Goal: Task Accomplishment & Management: Manage account settings

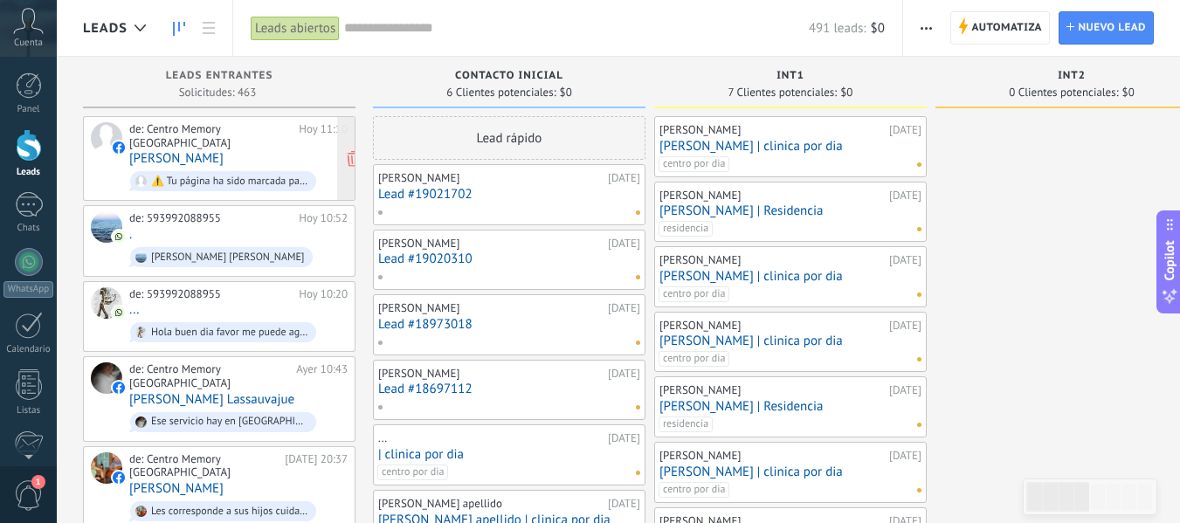
click at [273, 171] on div "⚠️ Tu página ha sido marcada para restricciones temporales después de una notif…" at bounding box center [223, 181] width 186 height 20
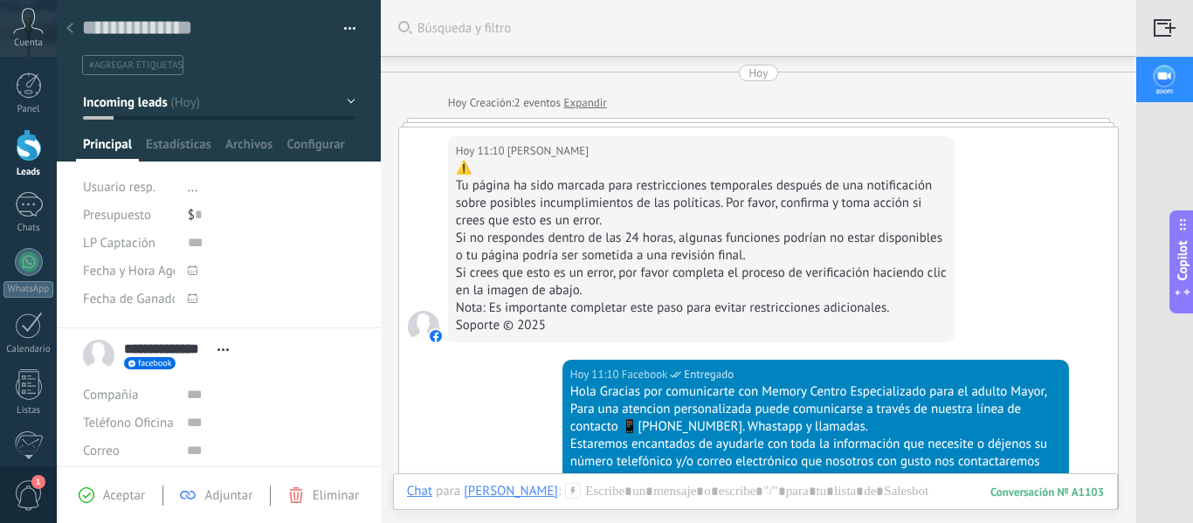
click at [222, 347] on span "Abrir detalle Copie el nombre Desatar Contacto principal" at bounding box center [223, 349] width 29 height 13
click at [308, 381] on input "text" at bounding box center [271, 395] width 168 height 28
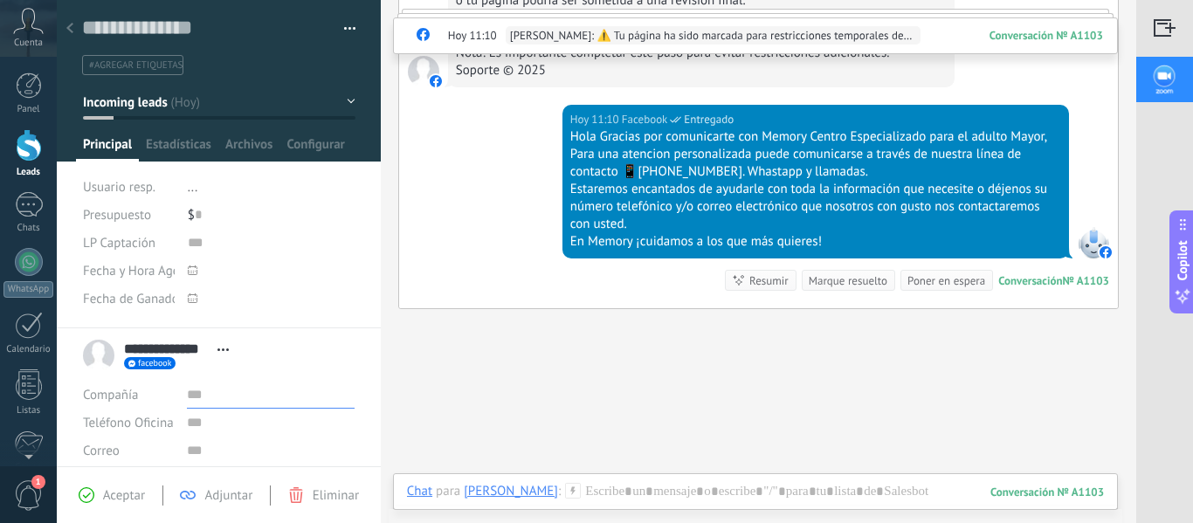
scroll to position [262, 0]
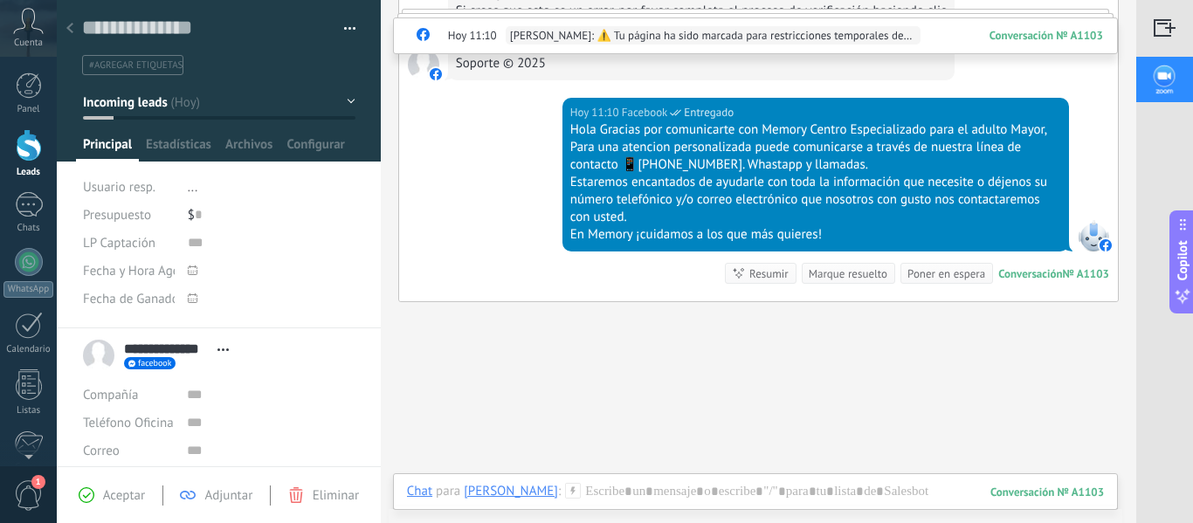
click at [520, 314] on div "Buscar Búsqueda y filtro Carga más [DATE] [DATE] Creación: 2 eventos Expandir […" at bounding box center [758, 172] width 755 height 869
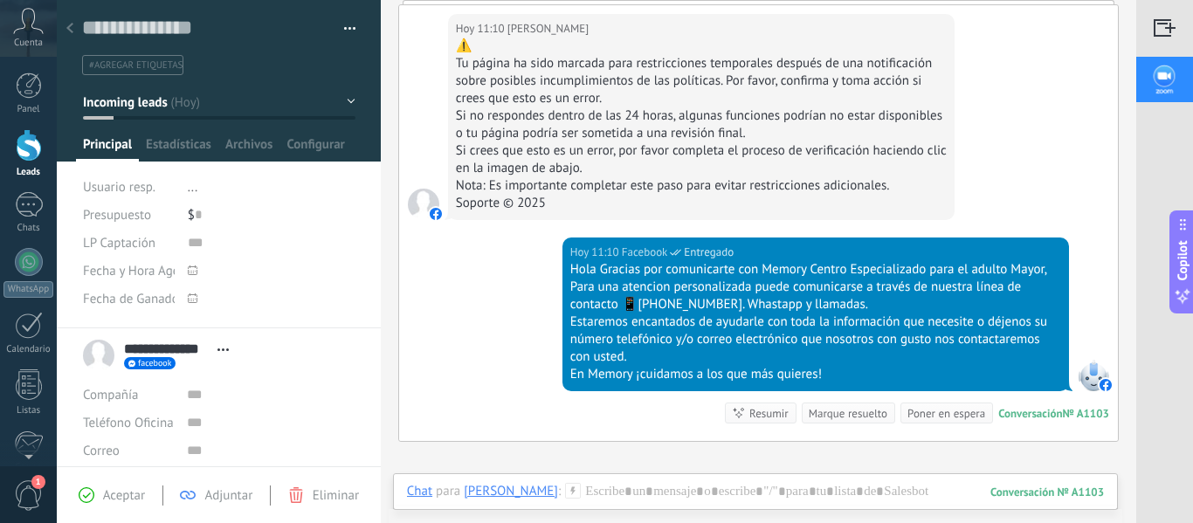
scroll to position [0, 0]
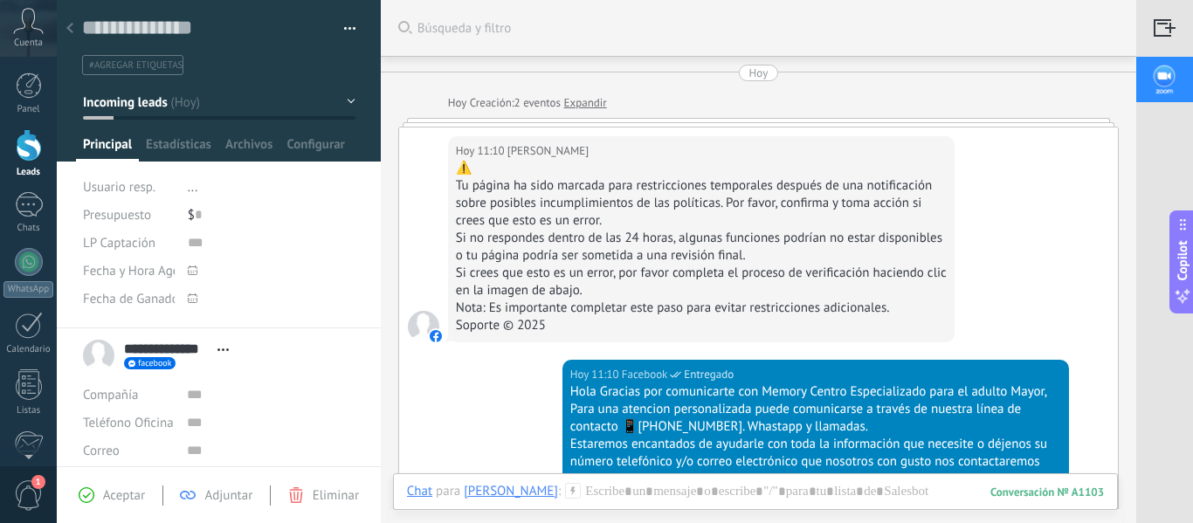
click at [588, 106] on link "Expandir" at bounding box center [585, 102] width 43 height 17
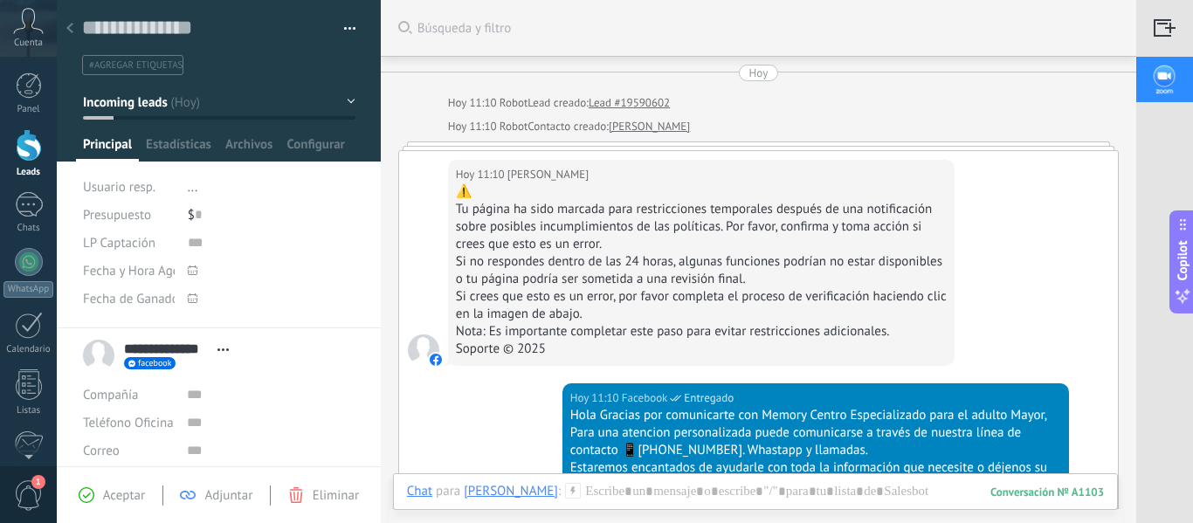
click at [341, 495] on span "Eliminar" at bounding box center [336, 495] width 46 height 17
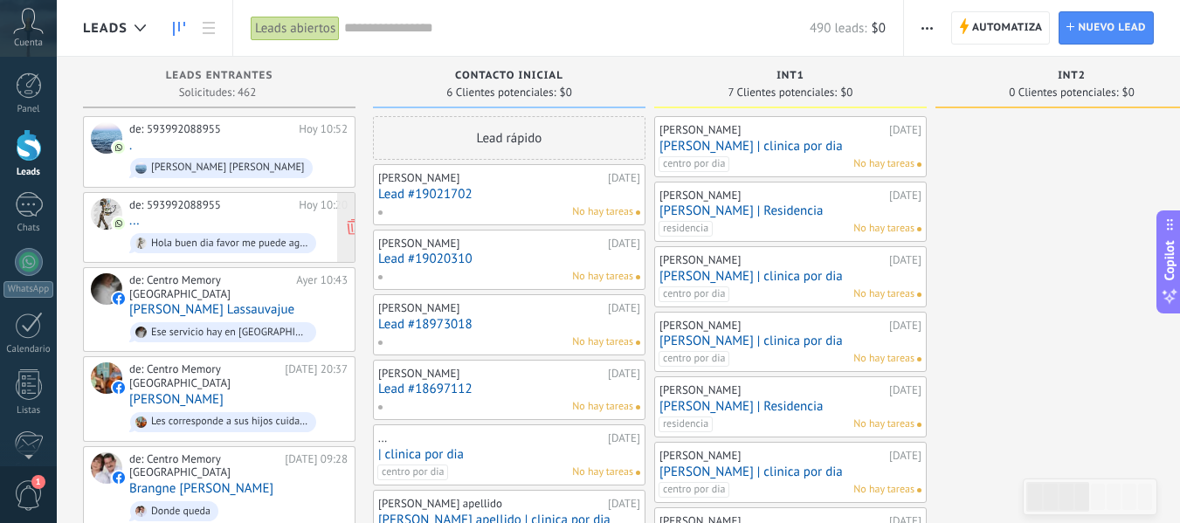
click at [251, 225] on div "de: 593992088955 [DATE] 10:20 ... Hola buen dia favor me puede agendar para [DA…" at bounding box center [238, 227] width 218 height 59
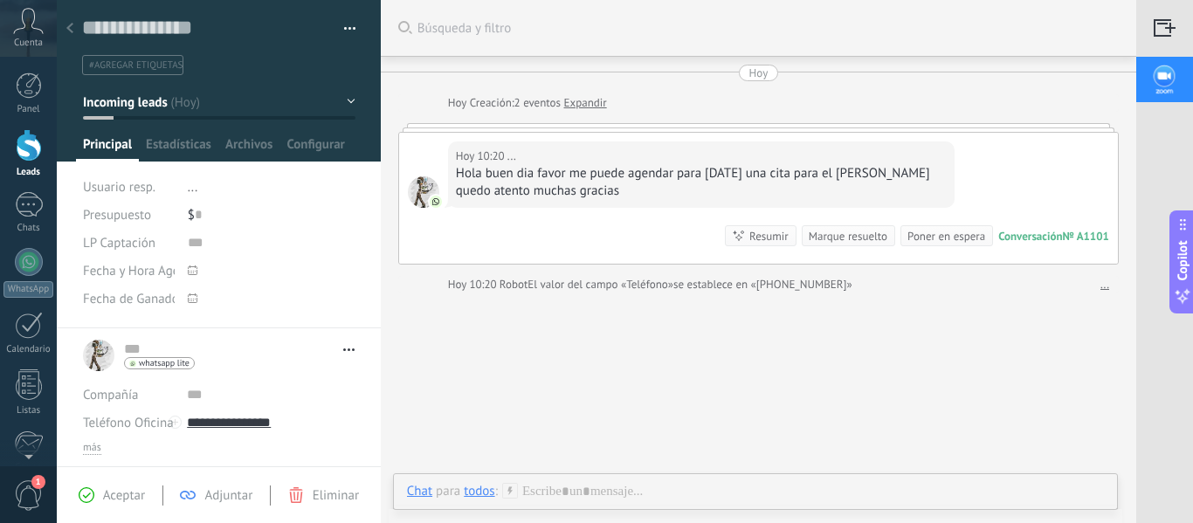
click at [33, 143] on div at bounding box center [29, 145] width 26 height 32
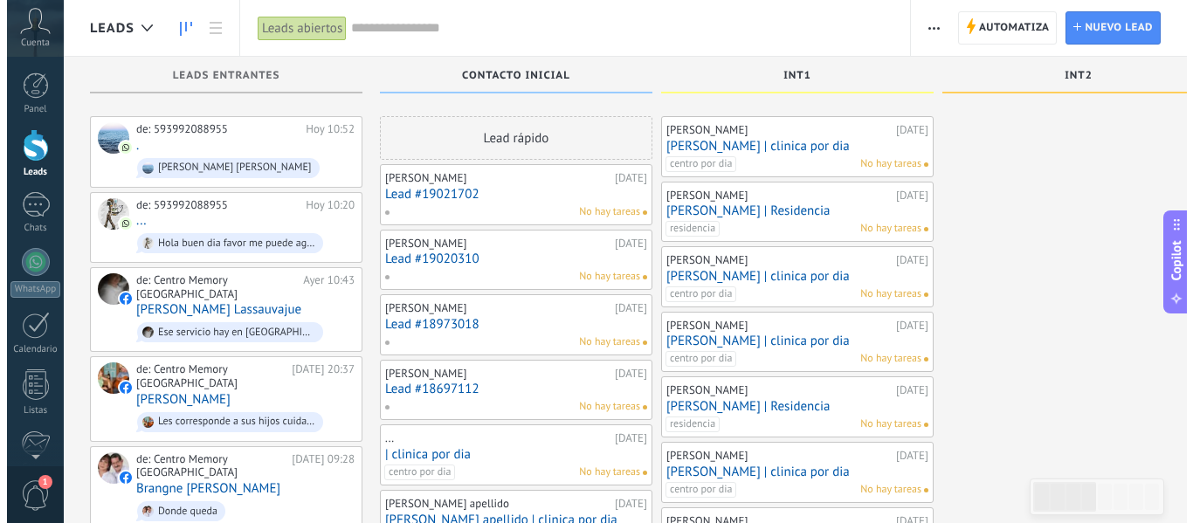
scroll to position [87, 0]
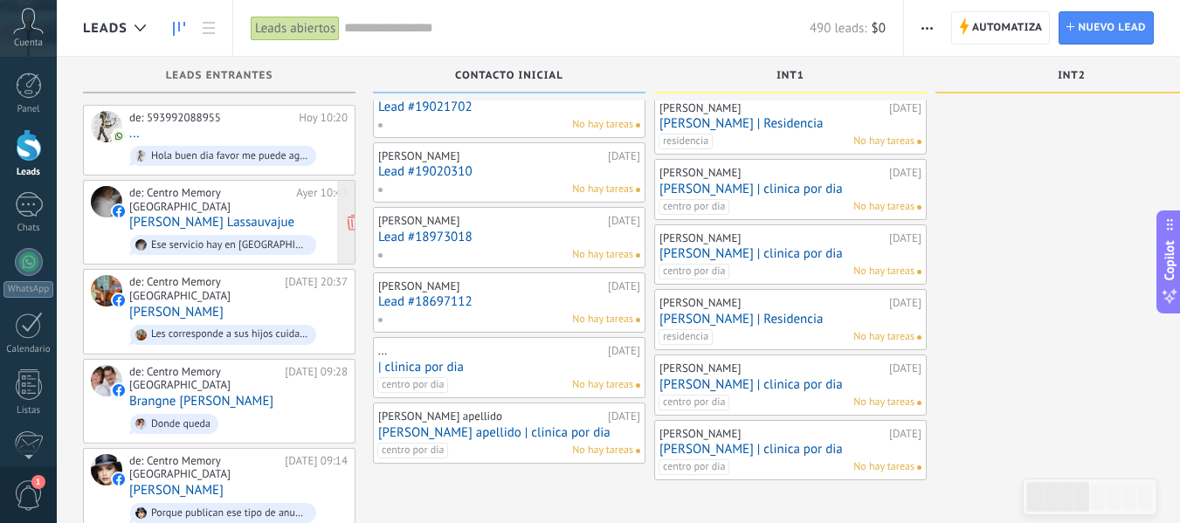
click at [269, 231] on span "Ese servicio hay en [GEOGRAPHIC_DATA] Ecuaror ?" at bounding box center [238, 244] width 218 height 27
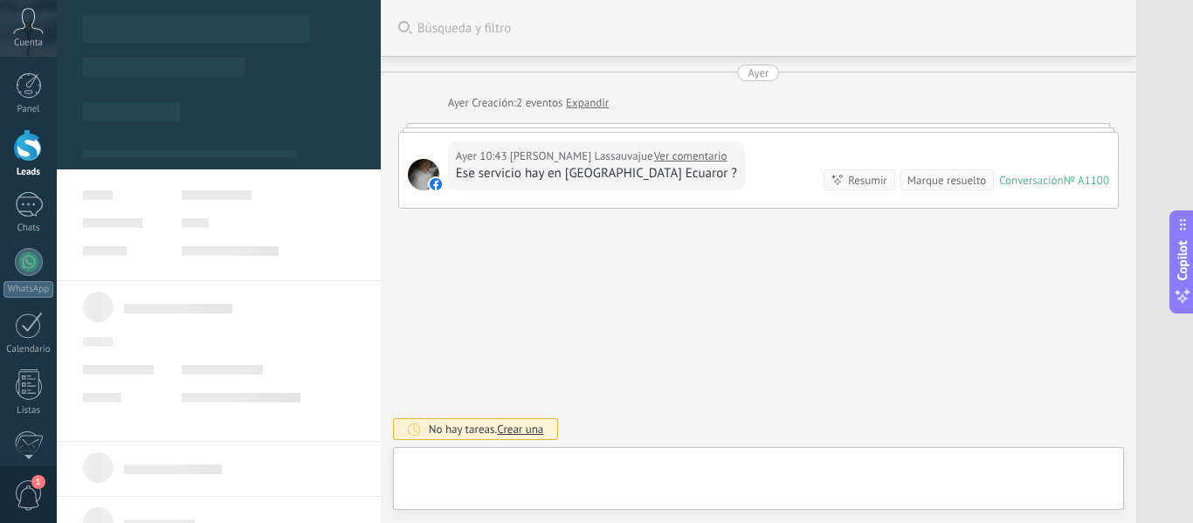
type textarea "**********"
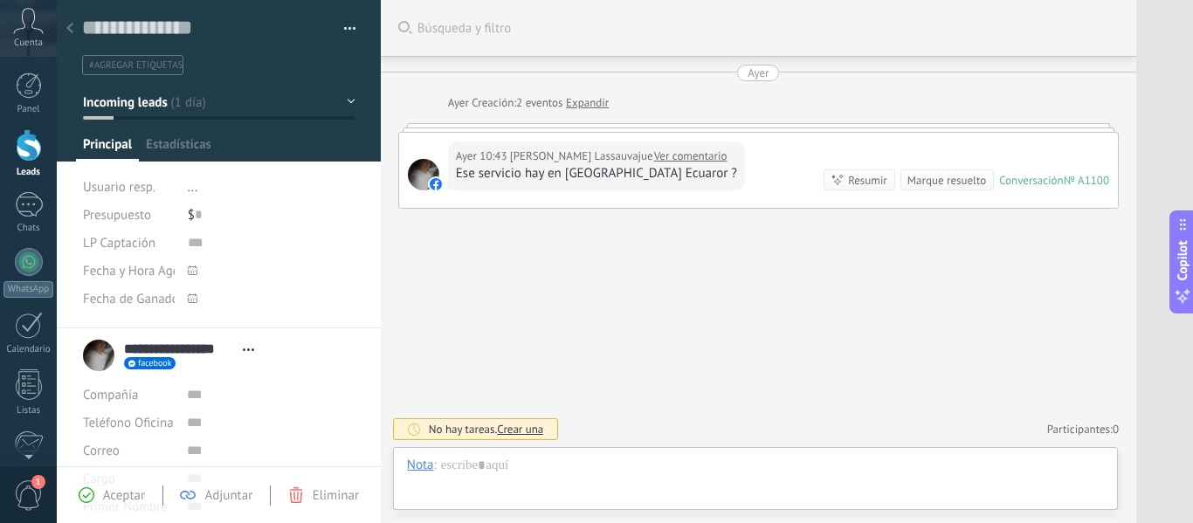
scroll to position [26, 0]
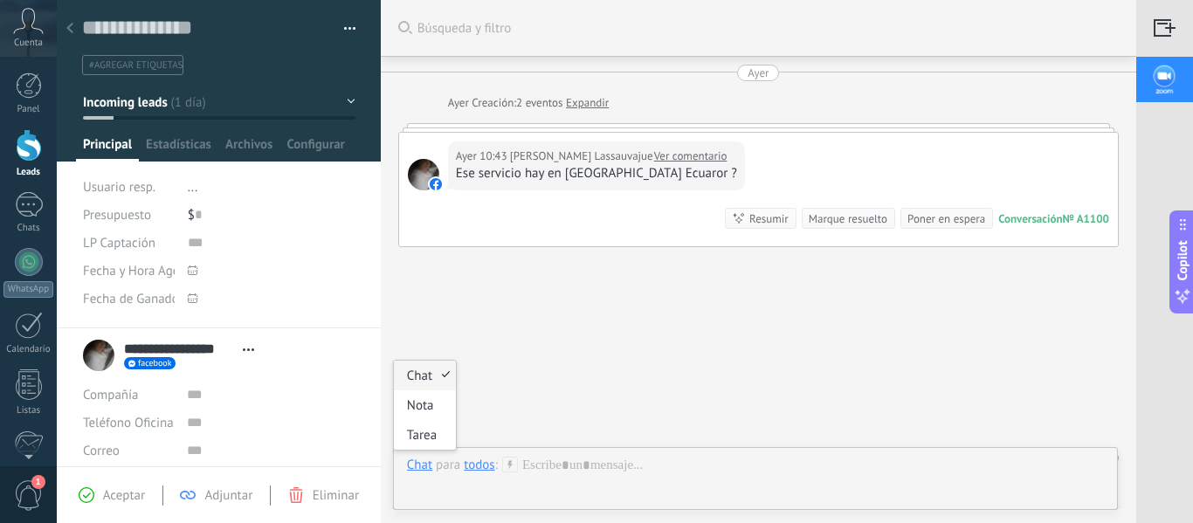
click at [428, 463] on div "Chat" at bounding box center [419, 465] width 25 height 16
click at [427, 413] on div "Nota" at bounding box center [425, 405] width 62 height 30
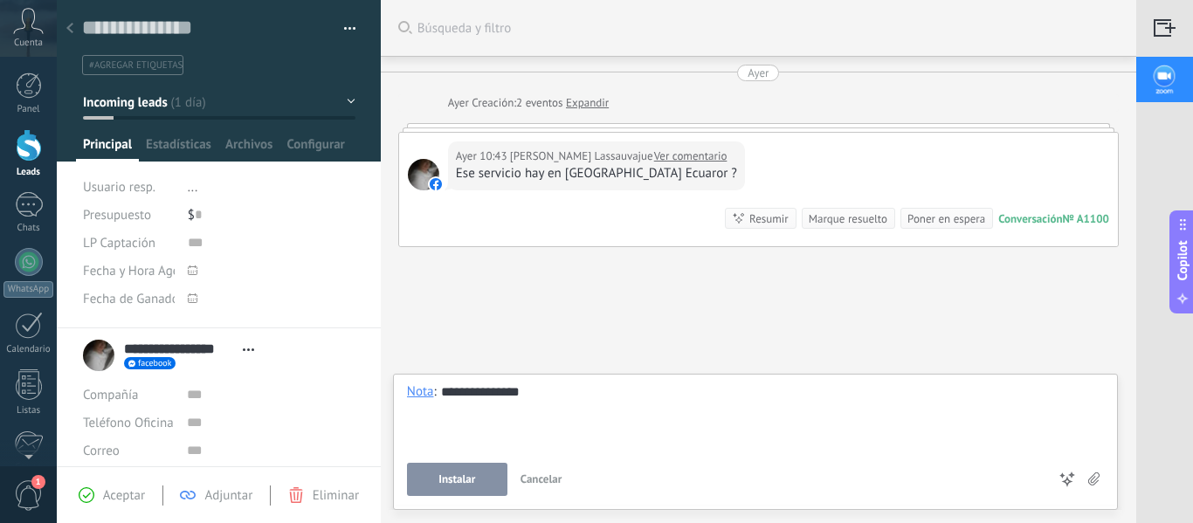
click at [447, 490] on button "Instalar" at bounding box center [457, 479] width 100 height 33
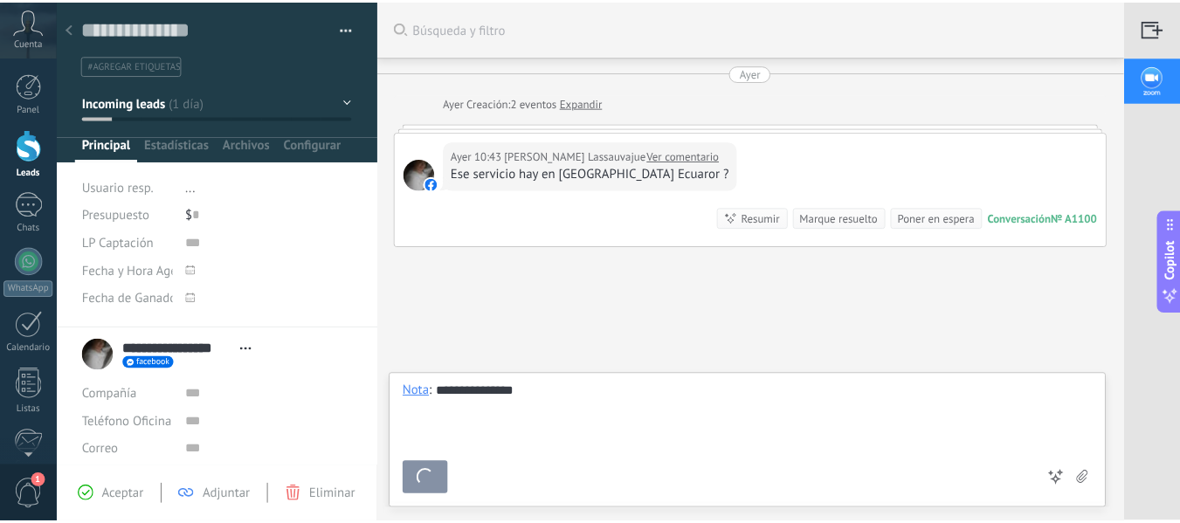
scroll to position [93, 0]
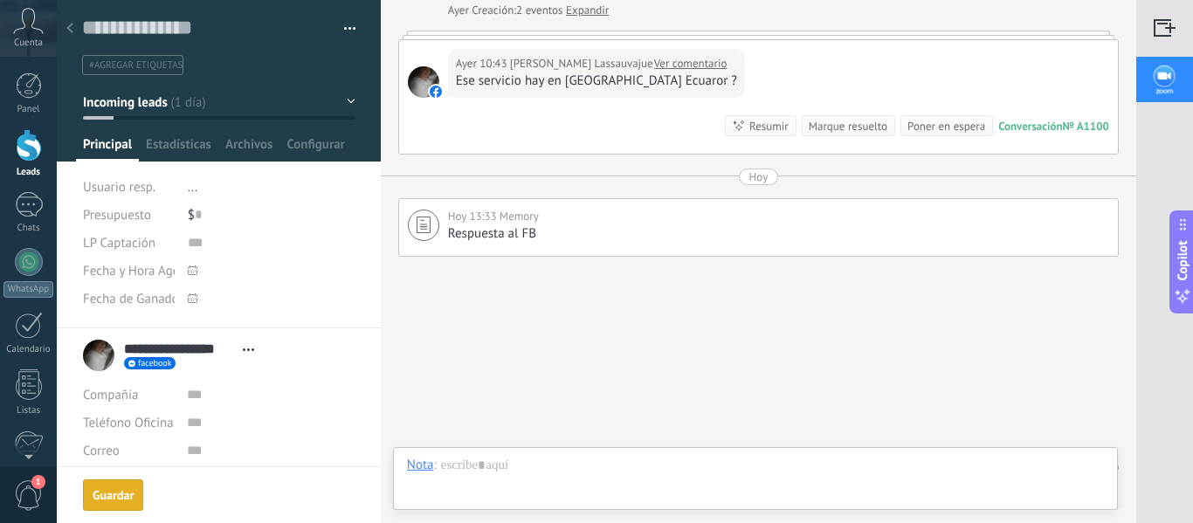
click at [45, 146] on link "Leads" at bounding box center [28, 153] width 57 height 49
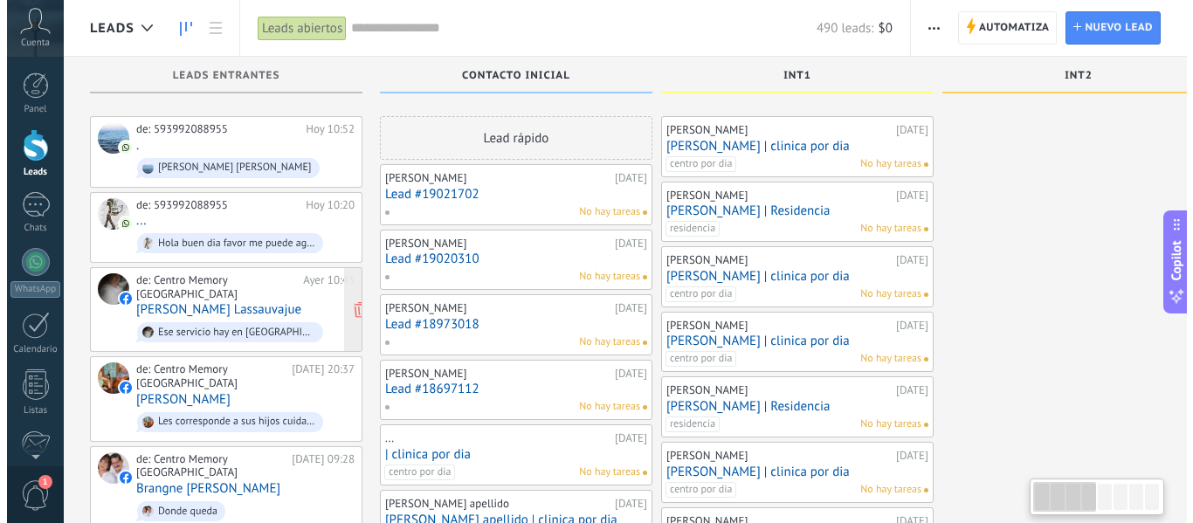
scroll to position [87, 0]
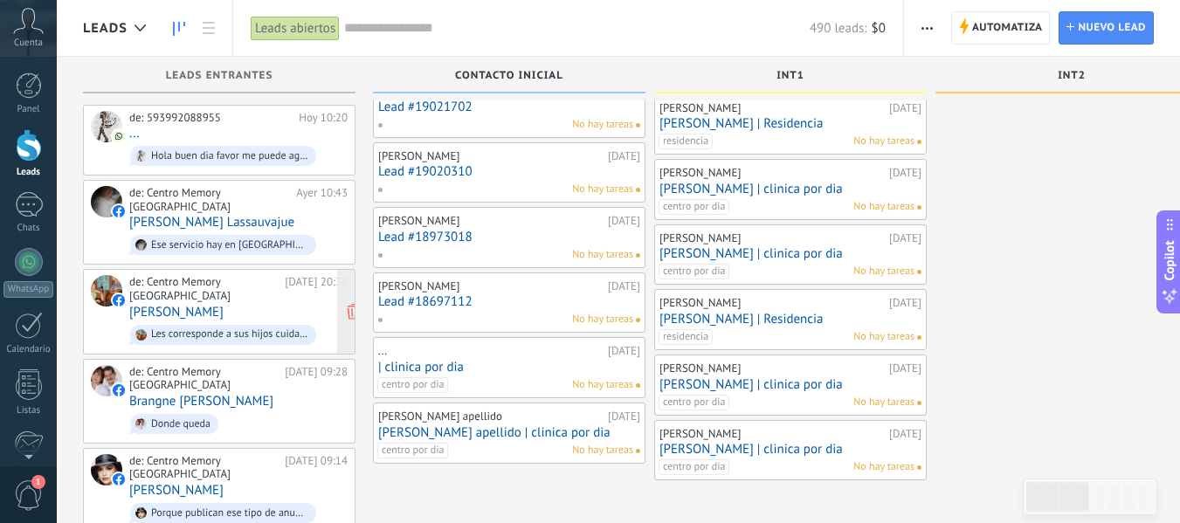
click at [264, 292] on div "de: Centro Memory Ecuador [DATE] 20:37 [PERSON_NAME] Les corresponde a sus hijo…" at bounding box center [238, 311] width 218 height 72
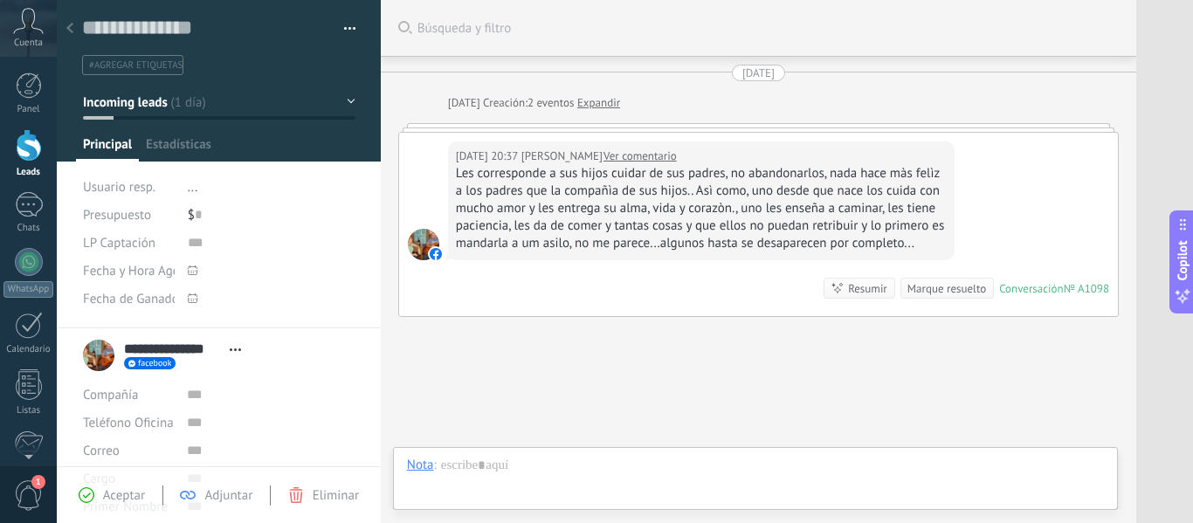
scroll to position [99, 0]
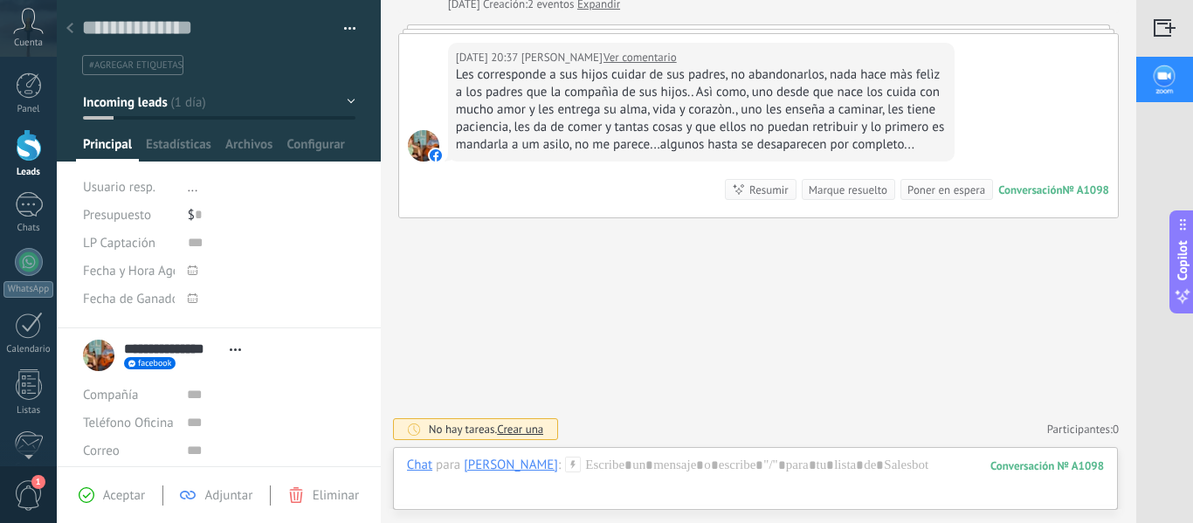
click at [673, 61] on link "Ver comentario" at bounding box center [639, 57] width 73 height 17
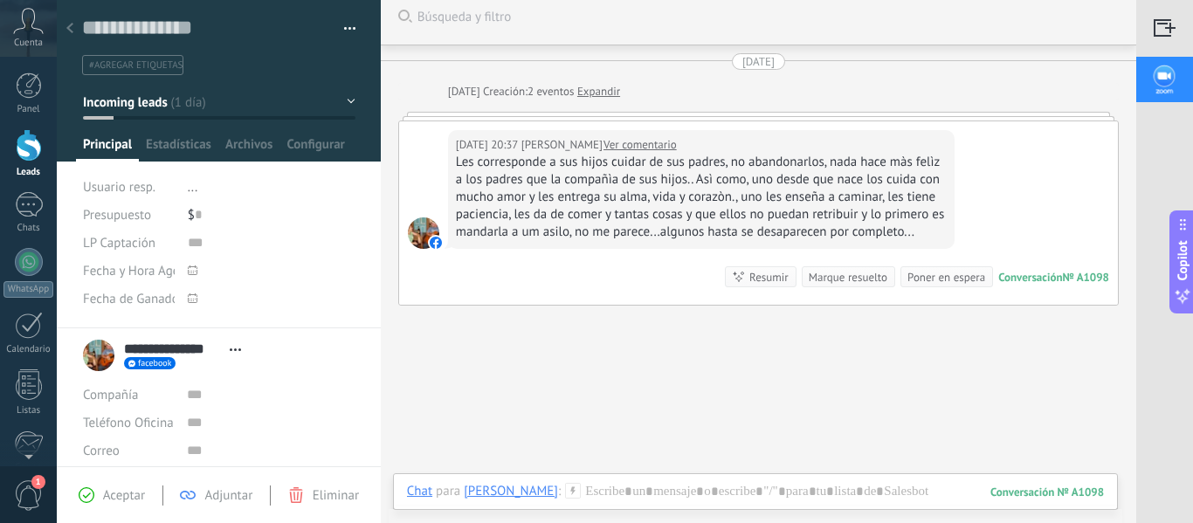
drag, startPoint x: 589, startPoint y: 169, endPoint x: 558, endPoint y: 182, distance: 33.2
click at [558, 182] on div "Les corresponde a sus hijos cuidar de sus padres, no abandonarlos, nada hace mà…" at bounding box center [701, 197] width 491 height 87
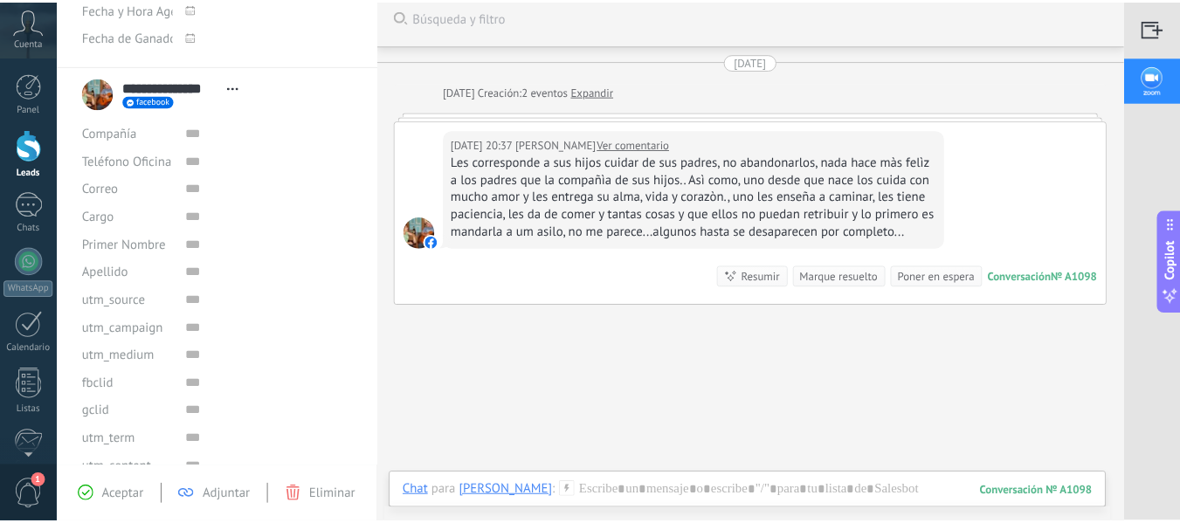
scroll to position [0, 0]
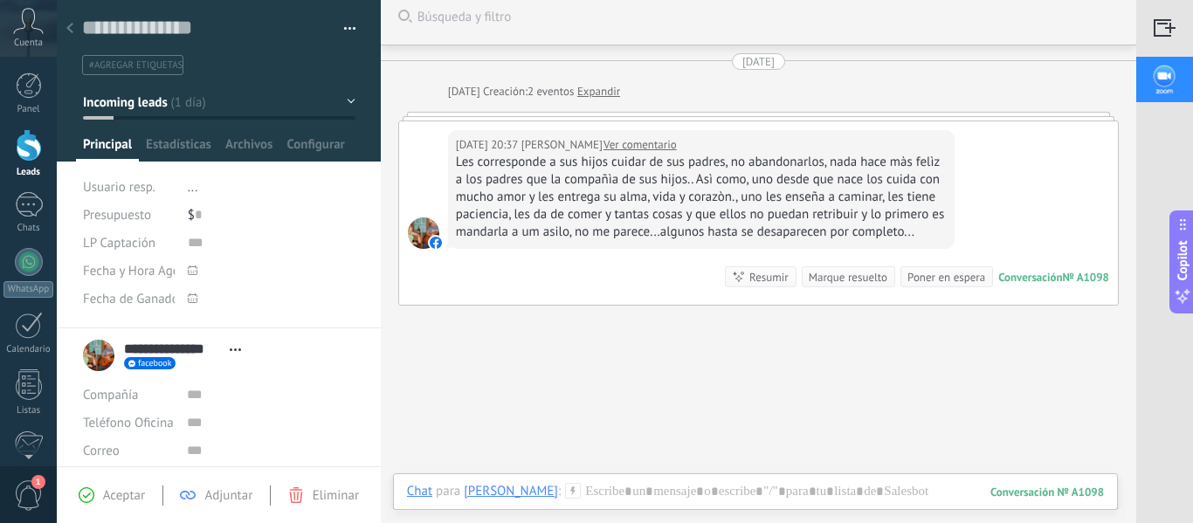
drag, startPoint x: 39, startPoint y: 153, endPoint x: 514, endPoint y: 196, distance: 477.0
click at [39, 153] on div at bounding box center [29, 145] width 26 height 32
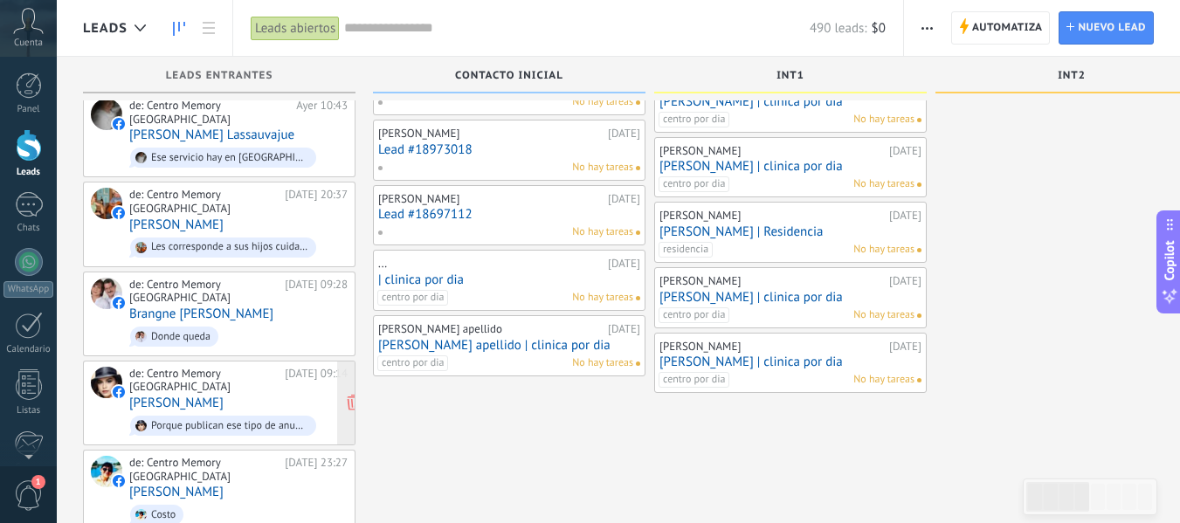
scroll to position [87, 0]
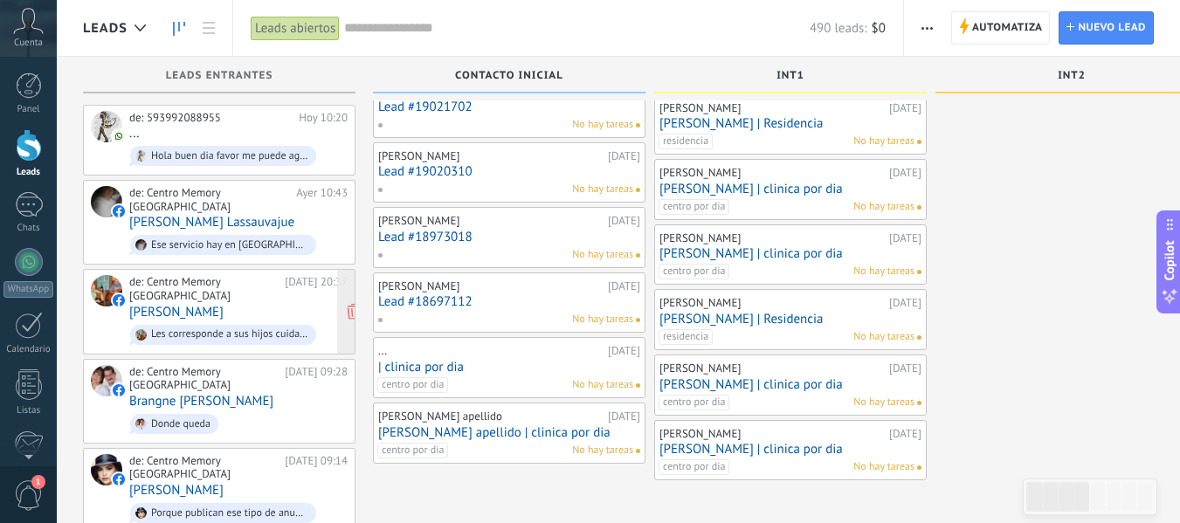
click at [236, 282] on div "de: Centro Memory [GEOGRAPHIC_DATA]" at bounding box center [203, 288] width 149 height 27
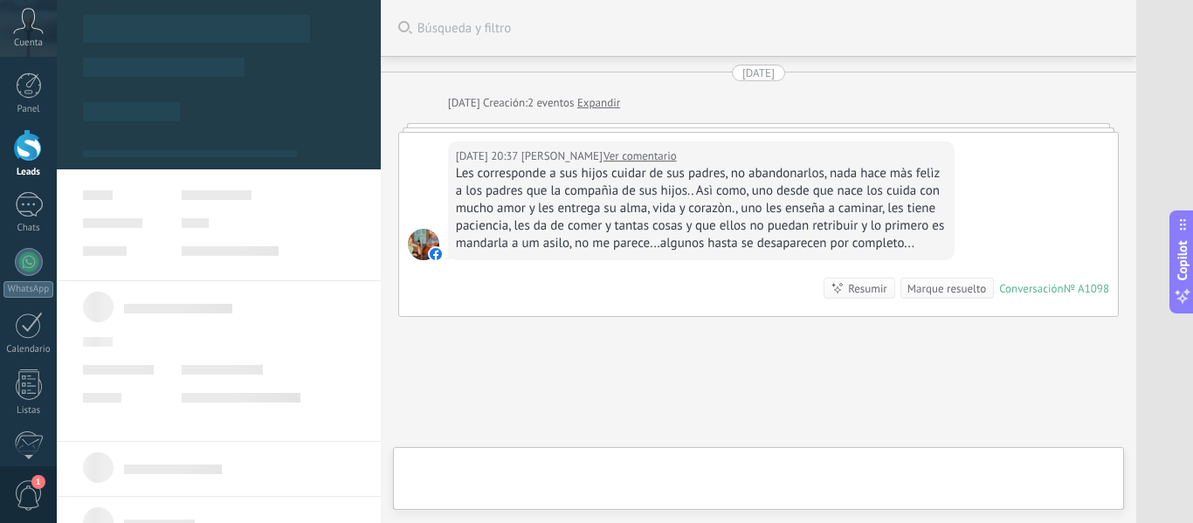
scroll to position [99, 0]
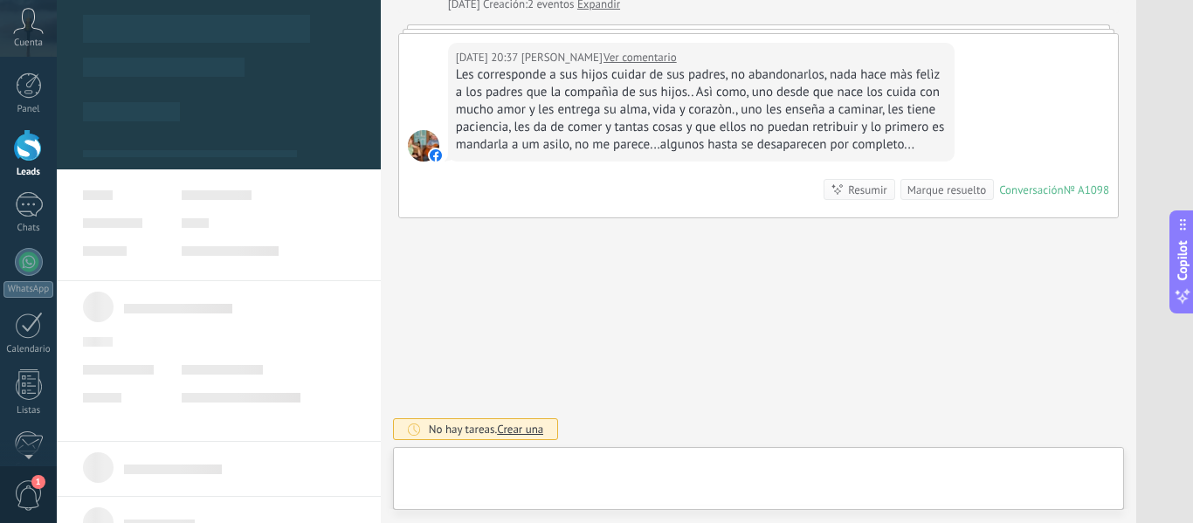
type textarea "**********"
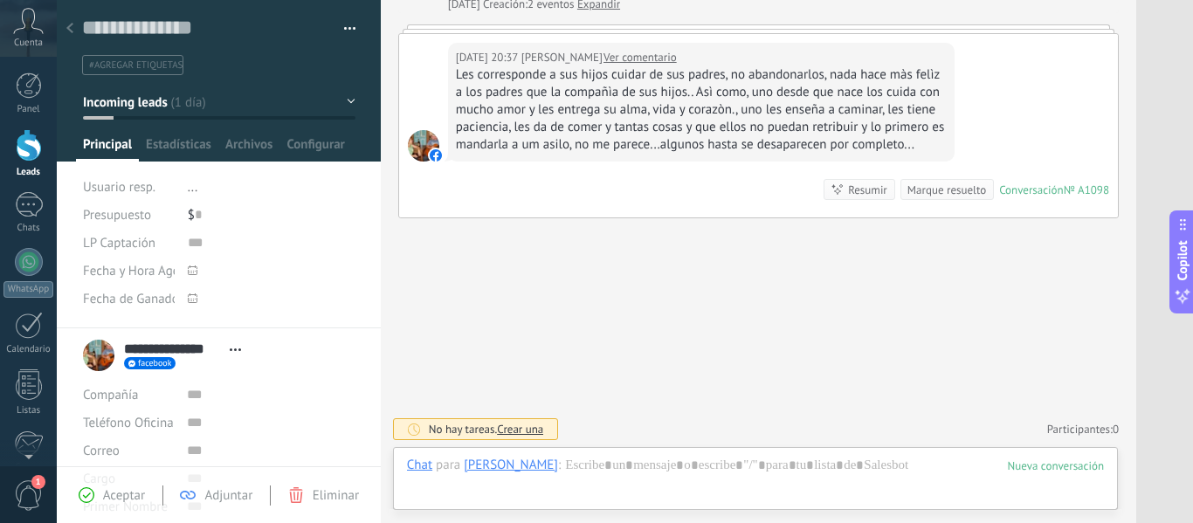
scroll to position [26, 0]
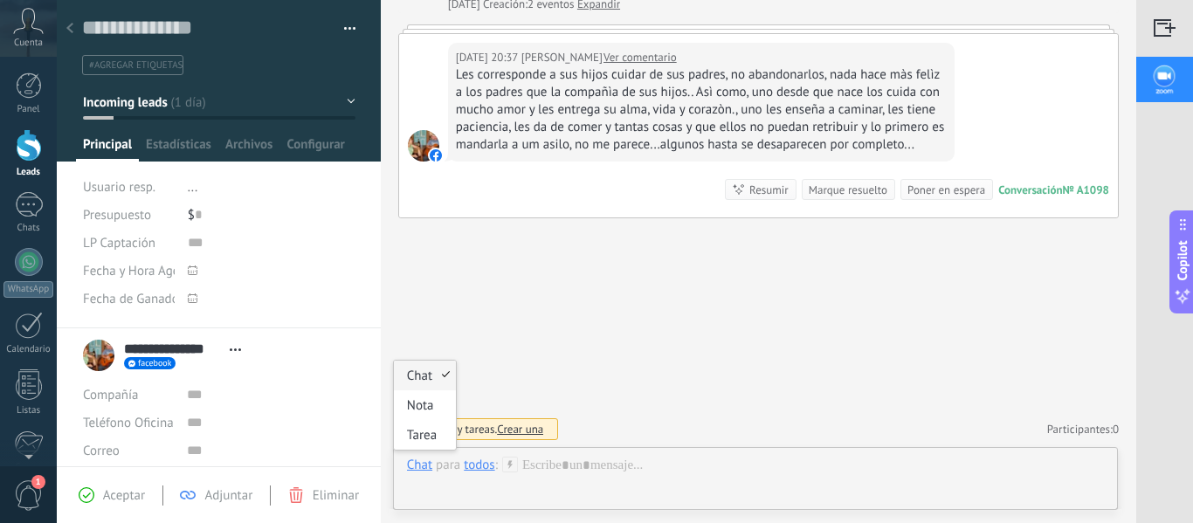
click at [412, 472] on div "Chat" at bounding box center [419, 465] width 25 height 16
click at [421, 411] on div "Nota" at bounding box center [425, 405] width 62 height 30
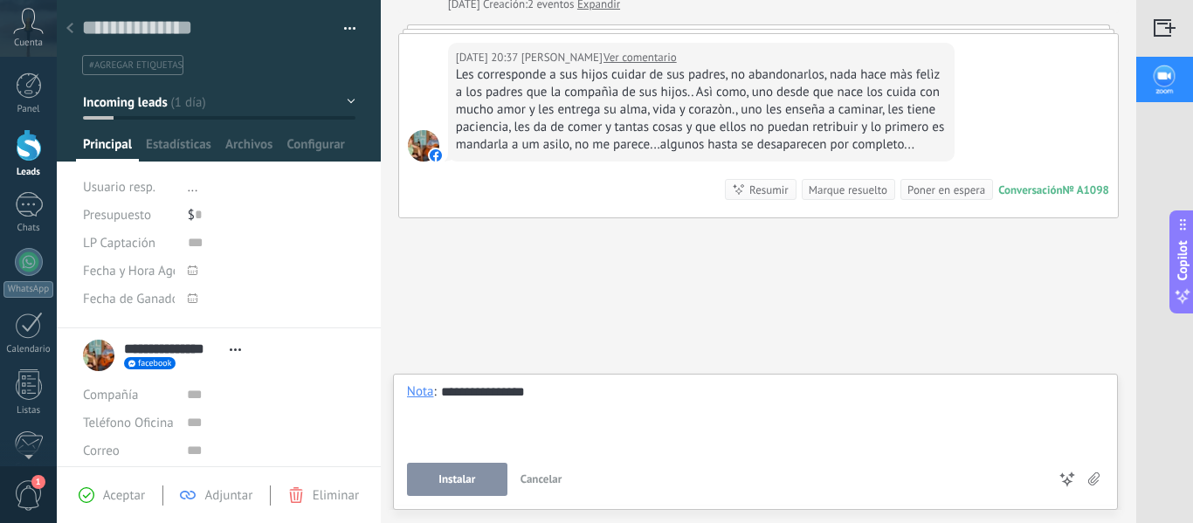
click at [473, 468] on button "Instalar" at bounding box center [457, 479] width 100 height 33
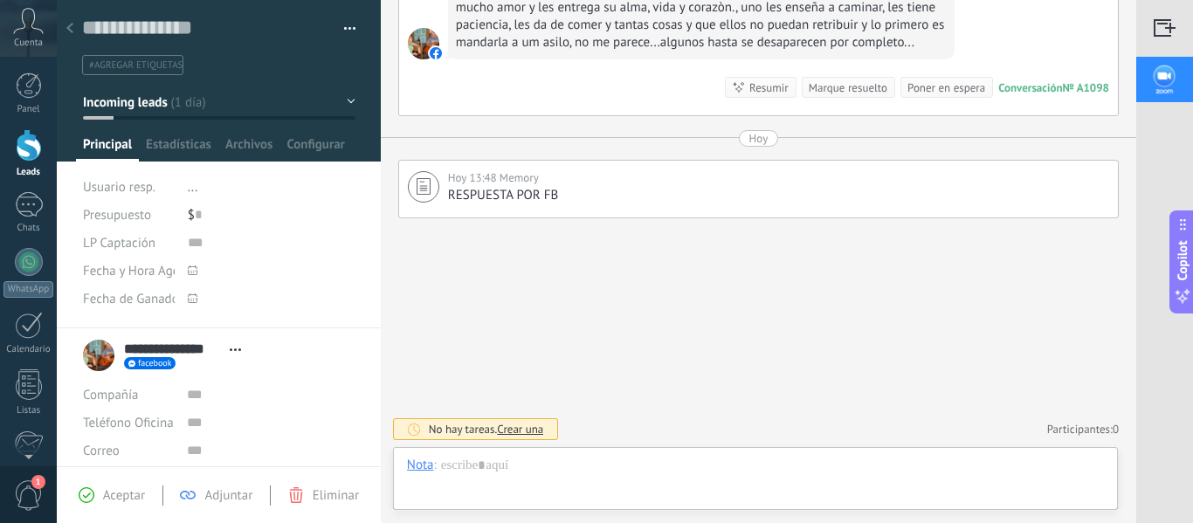
drag, startPoint x: 35, startPoint y: 139, endPoint x: 52, endPoint y: 148, distance: 18.7
click at [35, 139] on div at bounding box center [29, 145] width 26 height 32
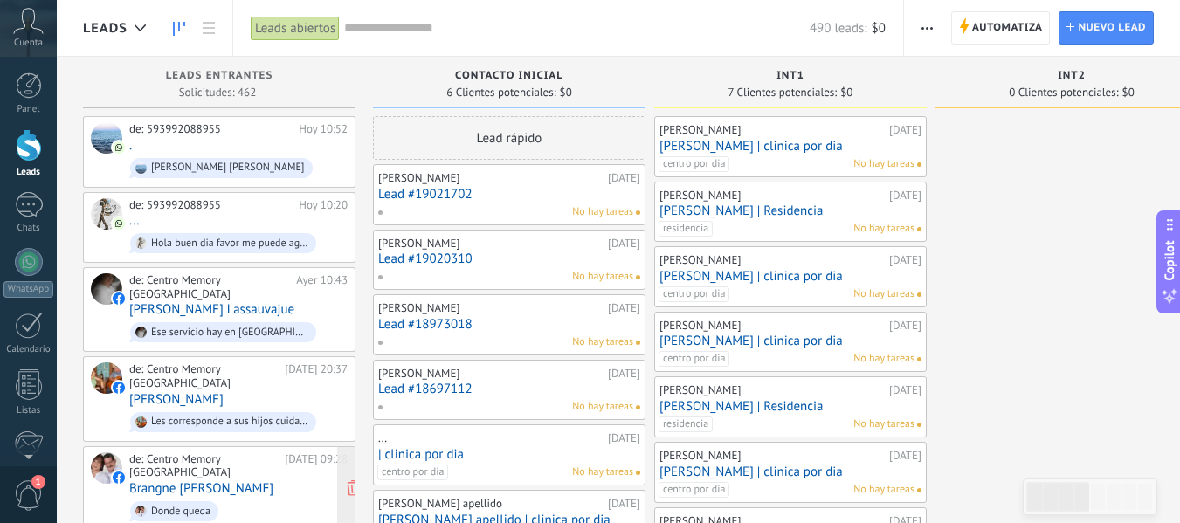
click at [226, 481] on link "Brangne [PERSON_NAME]" at bounding box center [201, 488] width 144 height 15
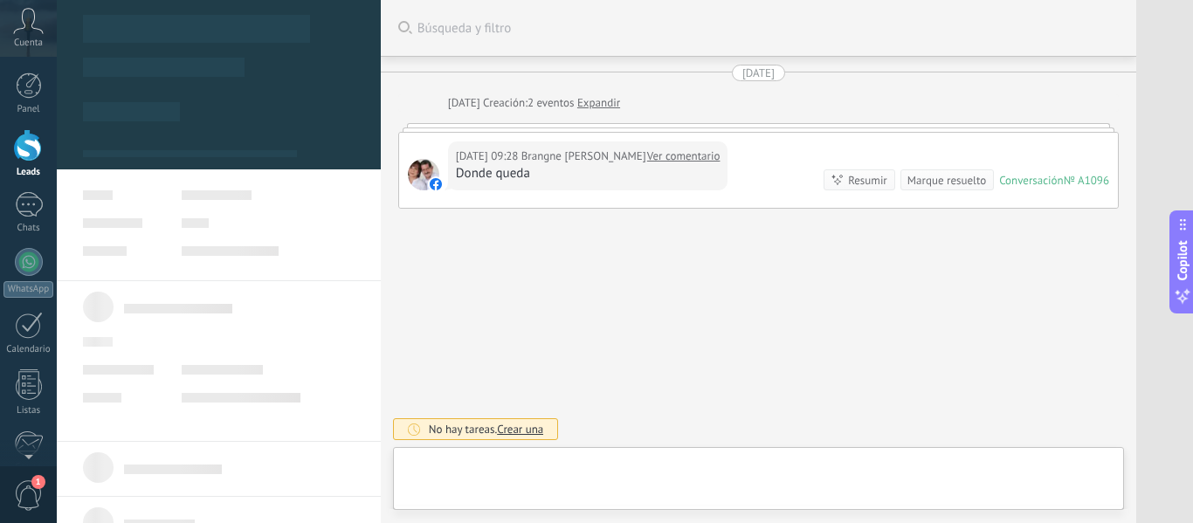
type textarea "**********"
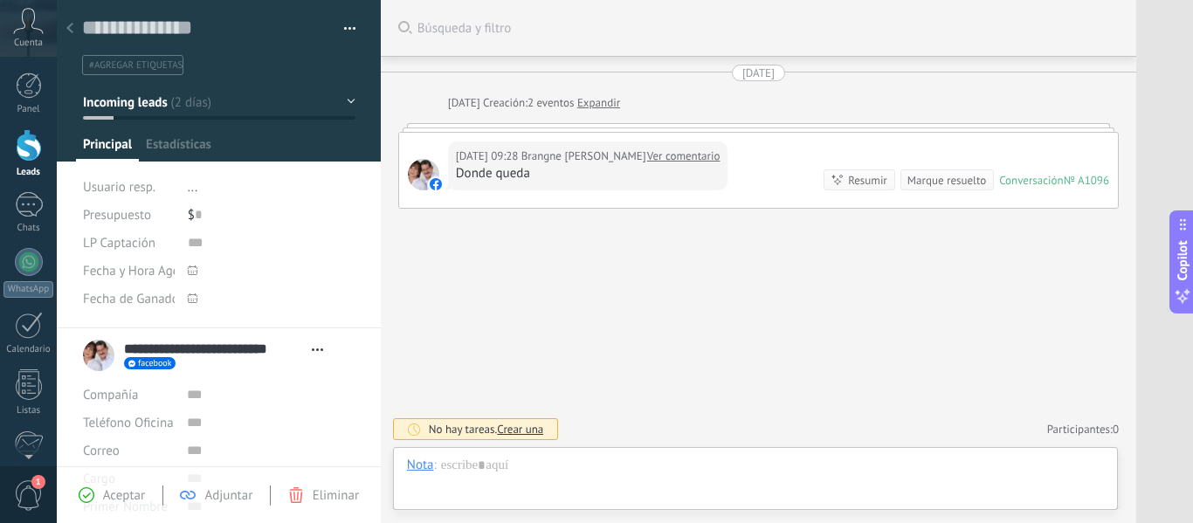
scroll to position [26, 0]
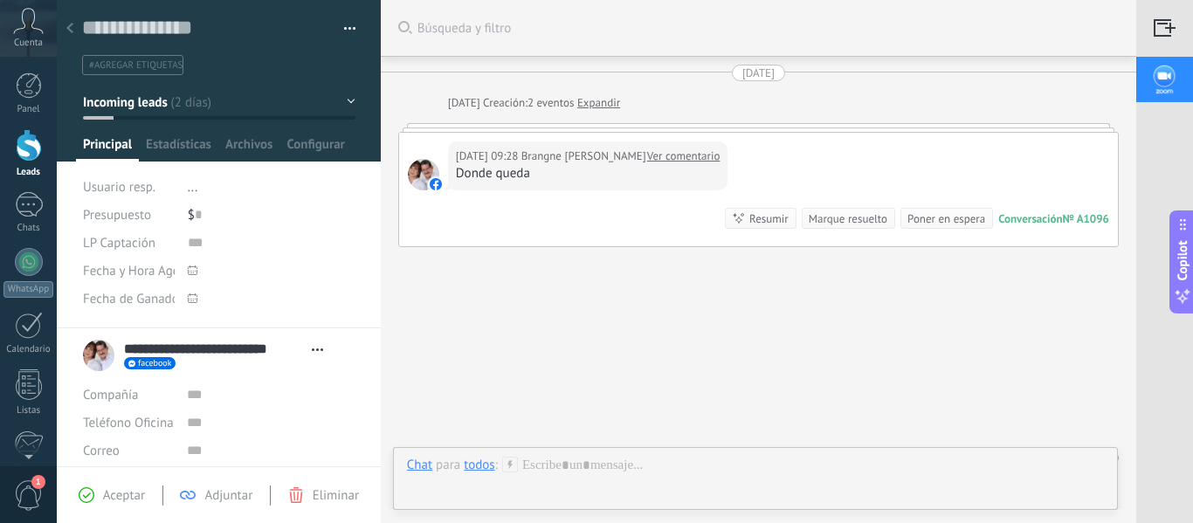
click at [716, 162] on link "Ver comentario" at bounding box center [683, 156] width 73 height 17
click at [418, 466] on div "Chat" at bounding box center [419, 465] width 25 height 16
click at [446, 399] on div "Nota" at bounding box center [425, 405] width 62 height 30
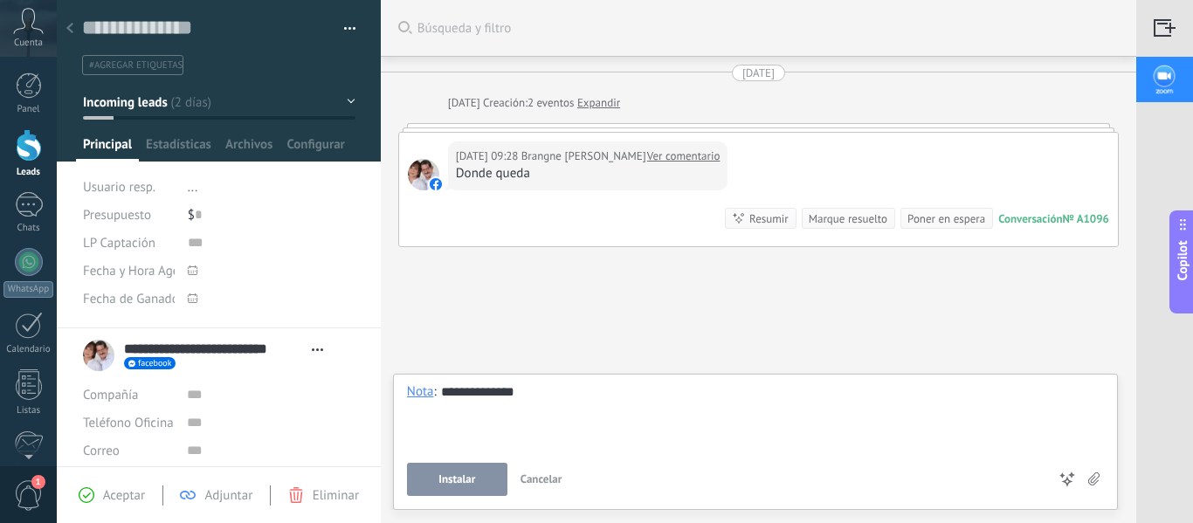
click at [479, 475] on button "Instalar" at bounding box center [457, 479] width 100 height 33
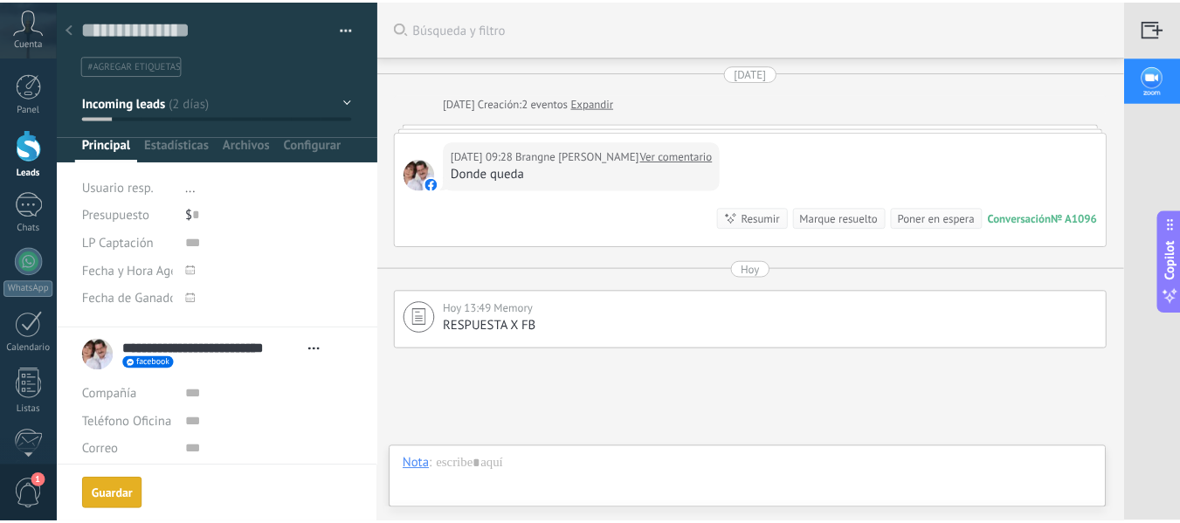
scroll to position [131, 0]
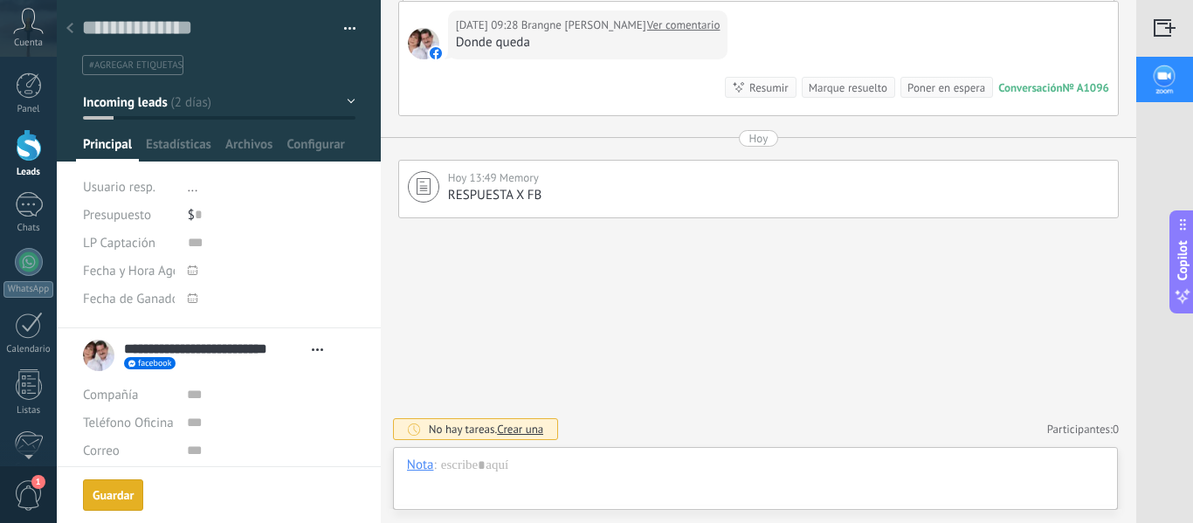
drag, startPoint x: 31, startPoint y: 155, endPoint x: 79, endPoint y: 145, distance: 49.2
click at [31, 155] on div at bounding box center [29, 145] width 26 height 32
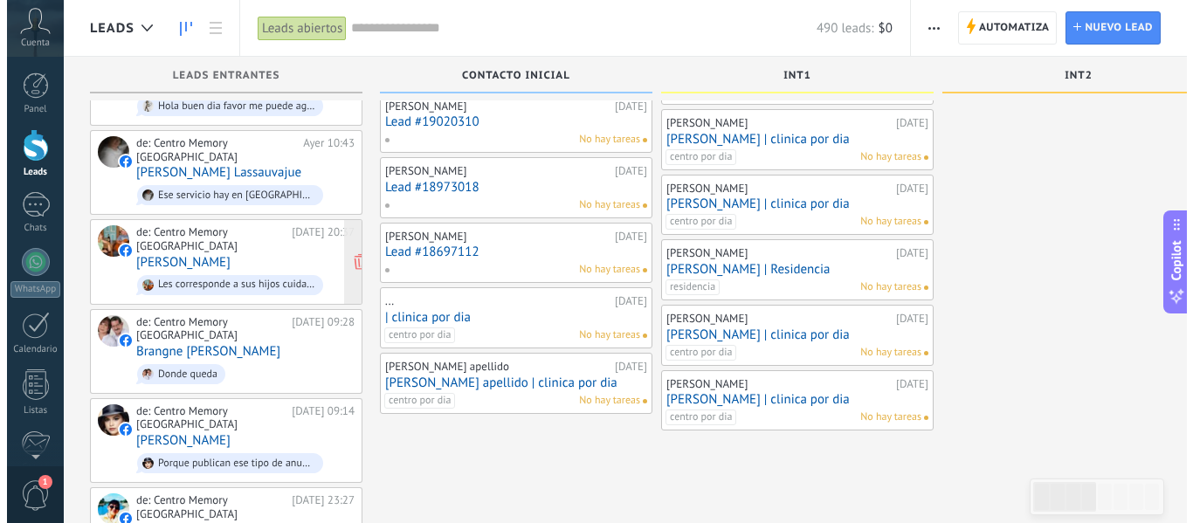
scroll to position [175, 0]
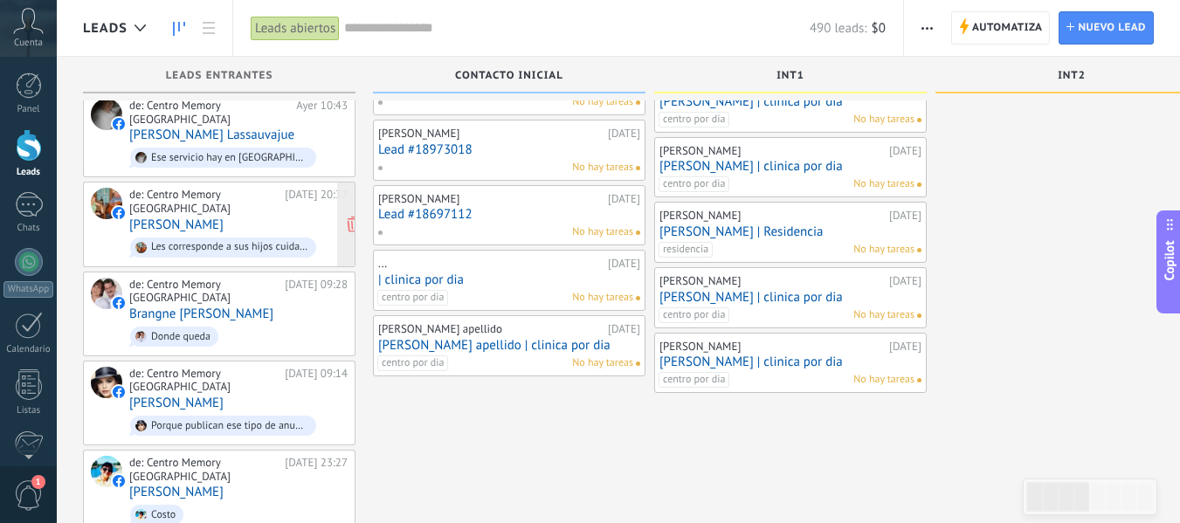
click at [236, 369] on div "de: Centro Memory [GEOGRAPHIC_DATA]" at bounding box center [203, 380] width 149 height 27
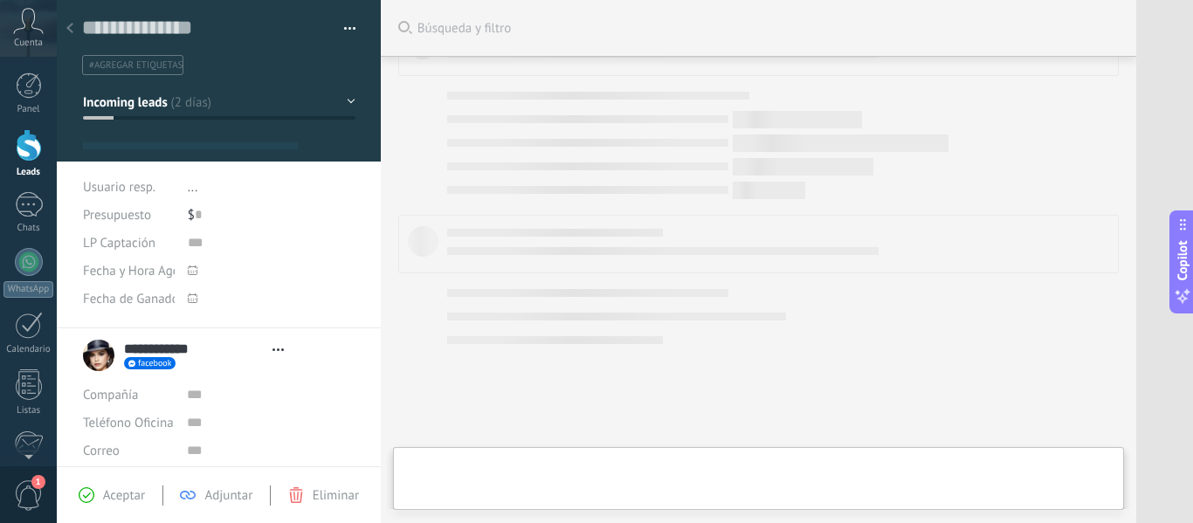
scroll to position [46, 0]
type textarea "**********"
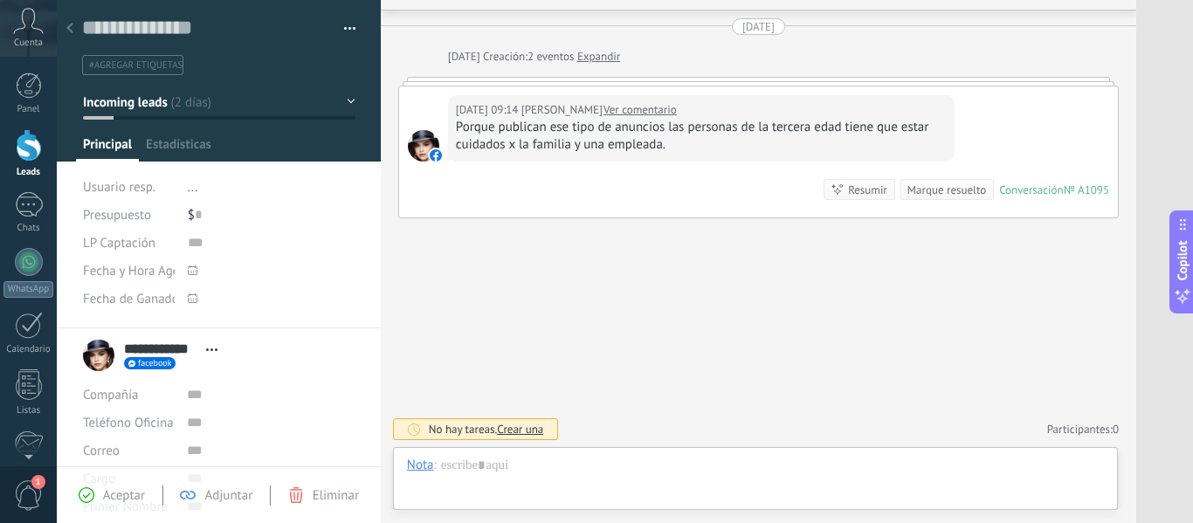
scroll to position [26, 0]
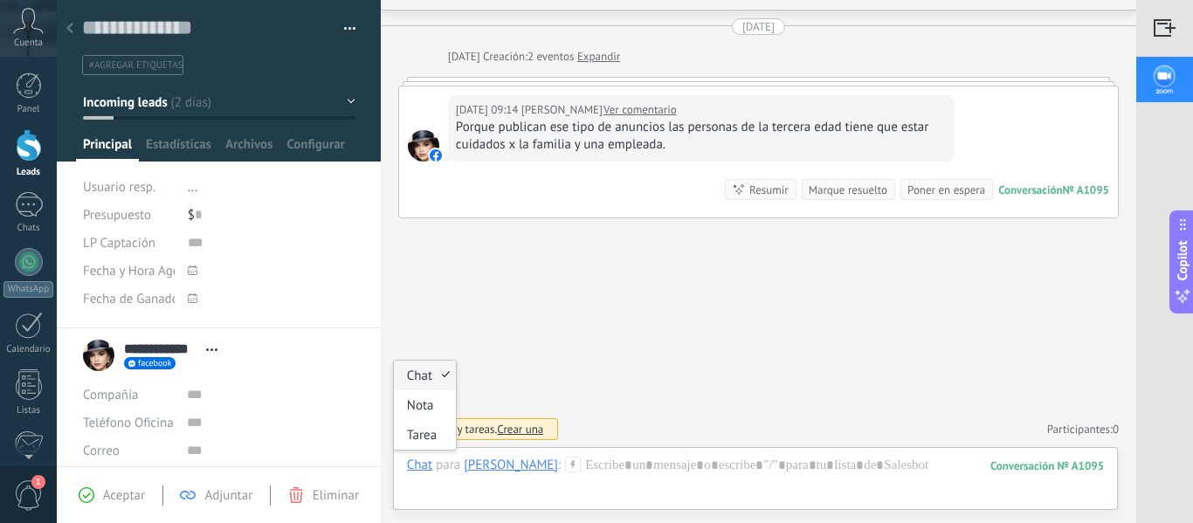
click at [412, 472] on div "Chat" at bounding box center [419, 465] width 25 height 16
click at [419, 415] on div "Nota" at bounding box center [425, 405] width 62 height 30
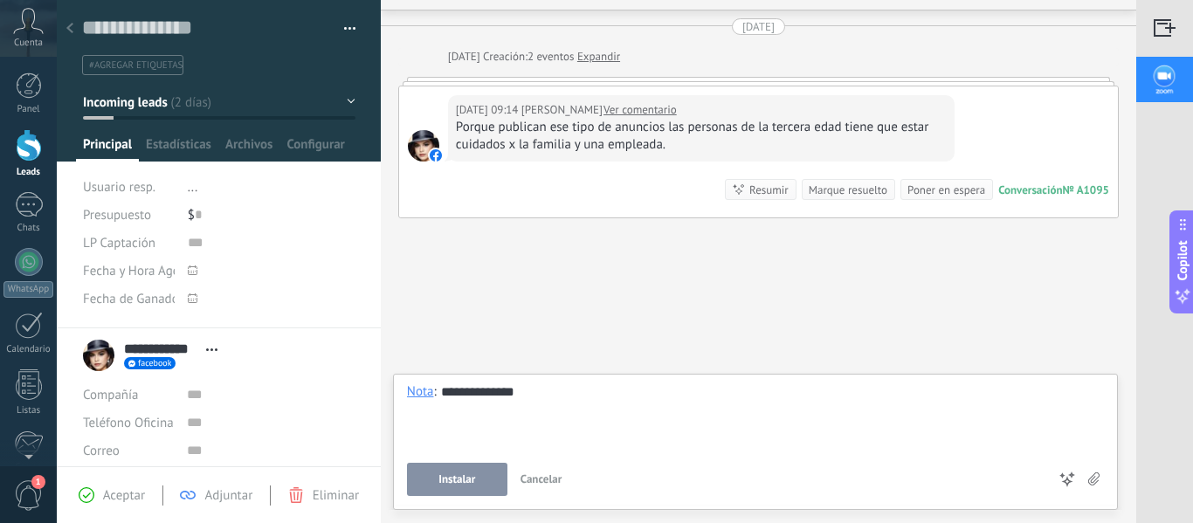
click at [472, 481] on span "Instalar" at bounding box center [456, 479] width 37 height 12
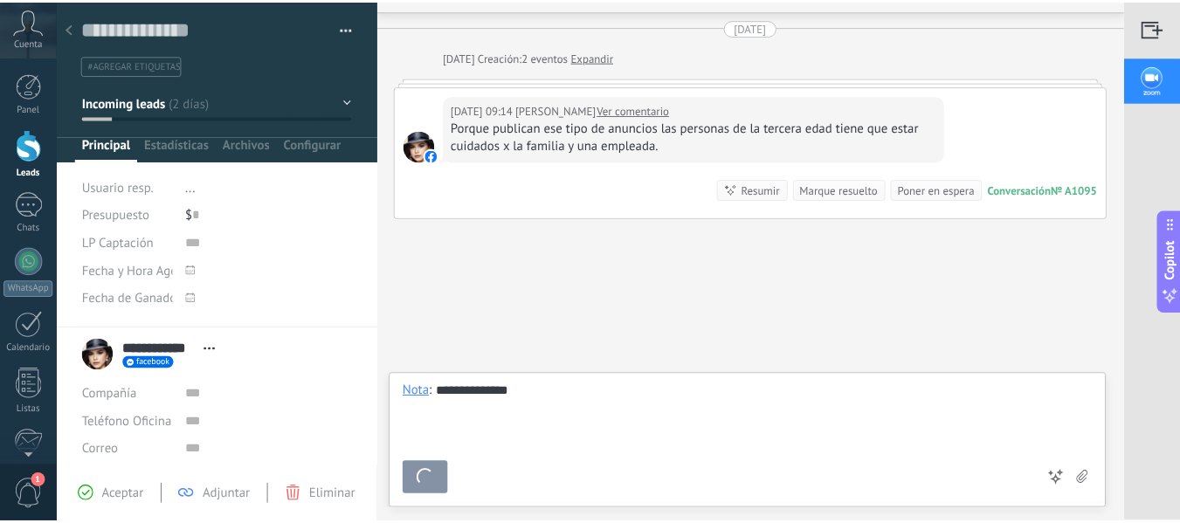
scroll to position [148, 0]
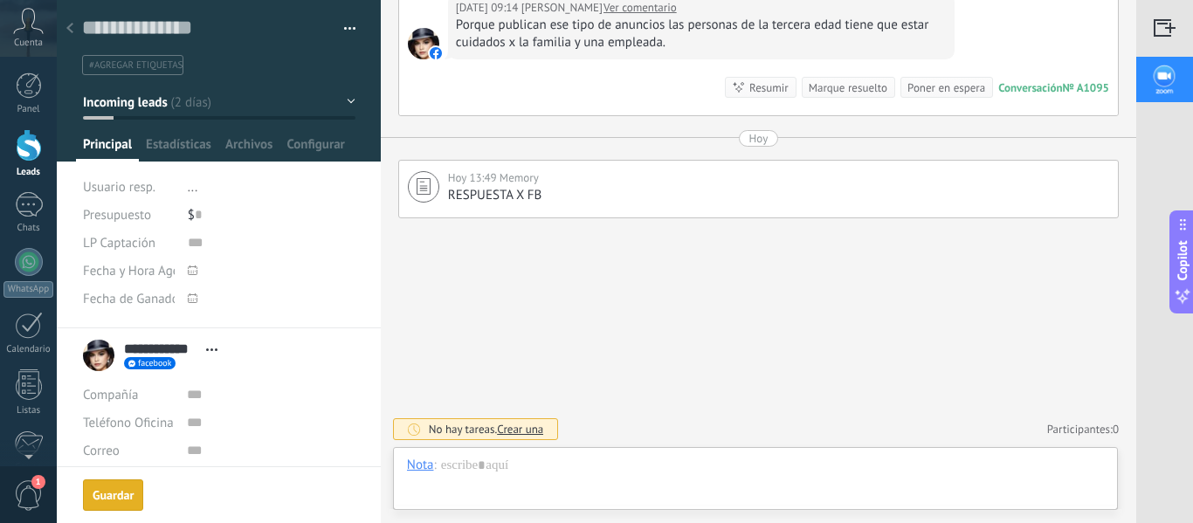
click at [30, 141] on div at bounding box center [29, 145] width 26 height 32
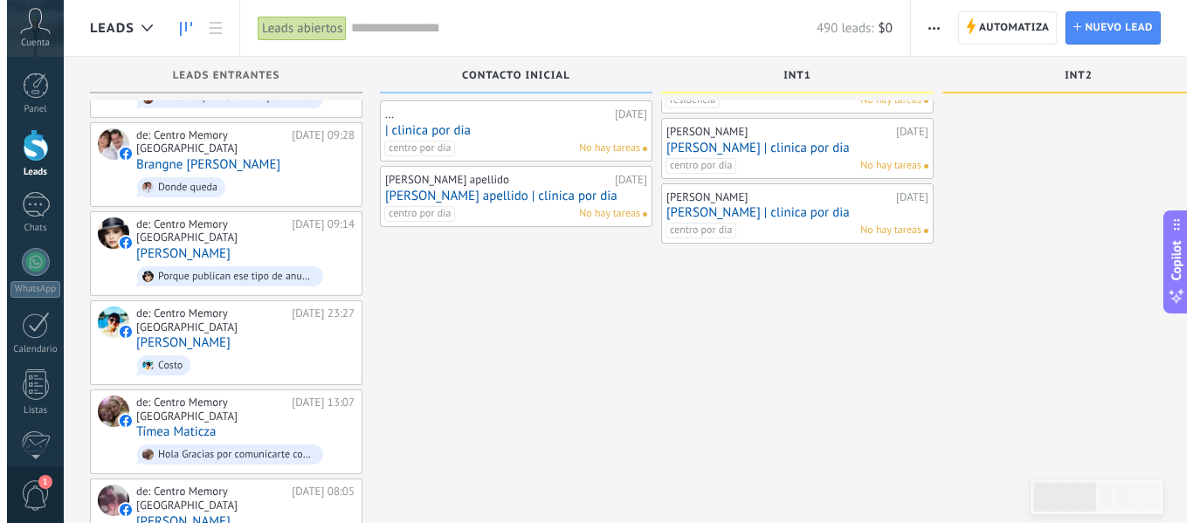
scroll to position [349, 0]
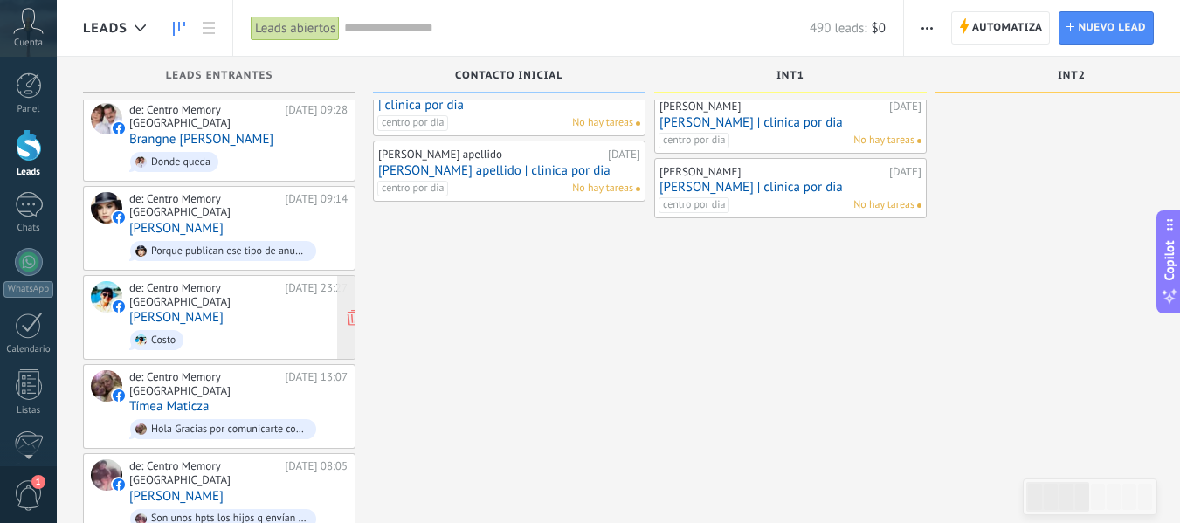
click at [208, 310] on link "[PERSON_NAME]" at bounding box center [176, 317] width 94 height 15
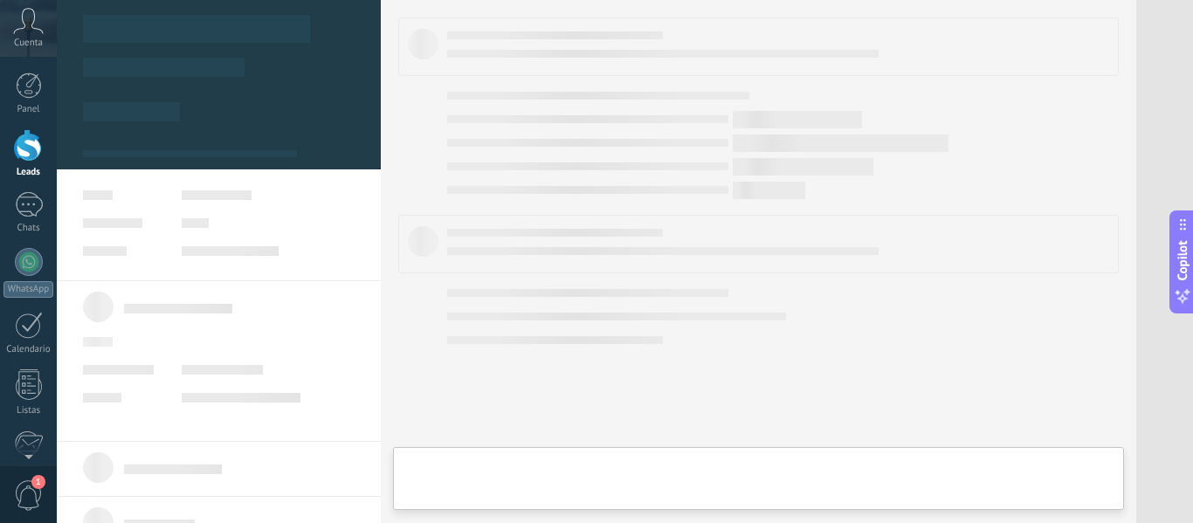
type textarea "**********"
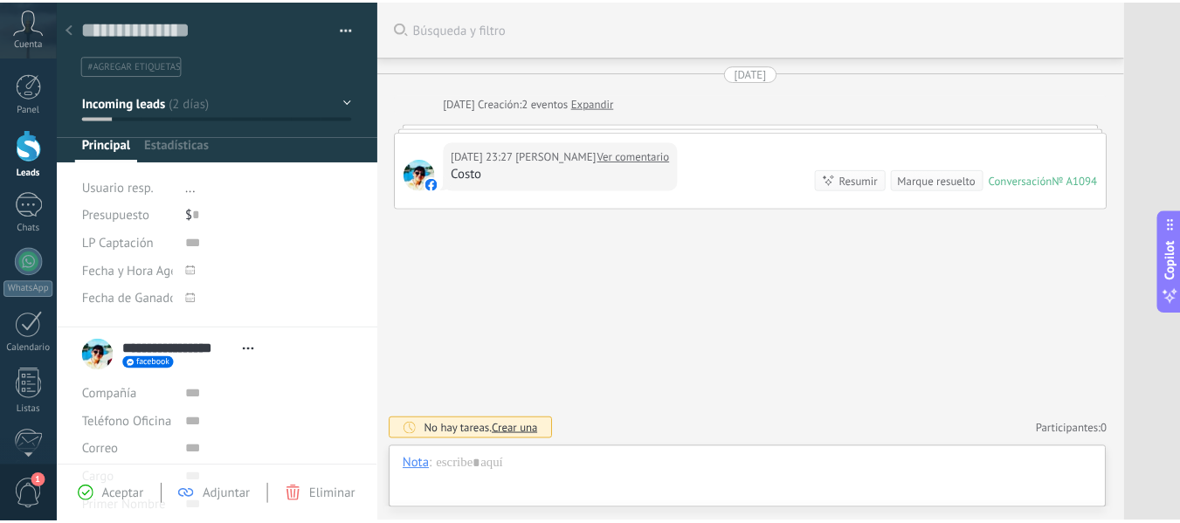
scroll to position [26, 0]
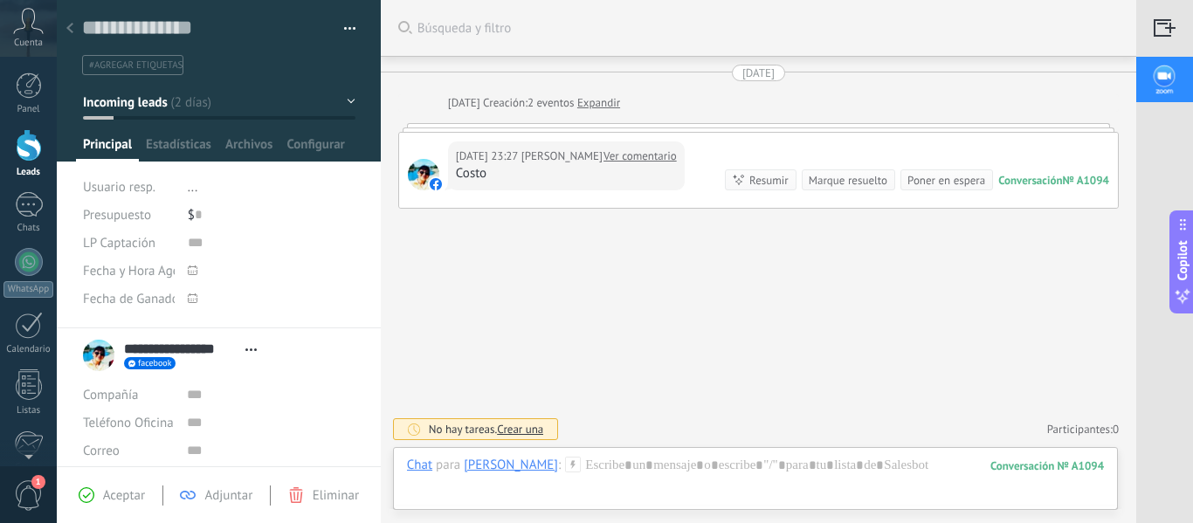
click at [677, 154] on link "Ver comentario" at bounding box center [639, 156] width 73 height 17
click at [423, 472] on div "Chat" at bounding box center [419, 465] width 25 height 16
click at [436, 411] on div "Nota" at bounding box center [425, 405] width 62 height 30
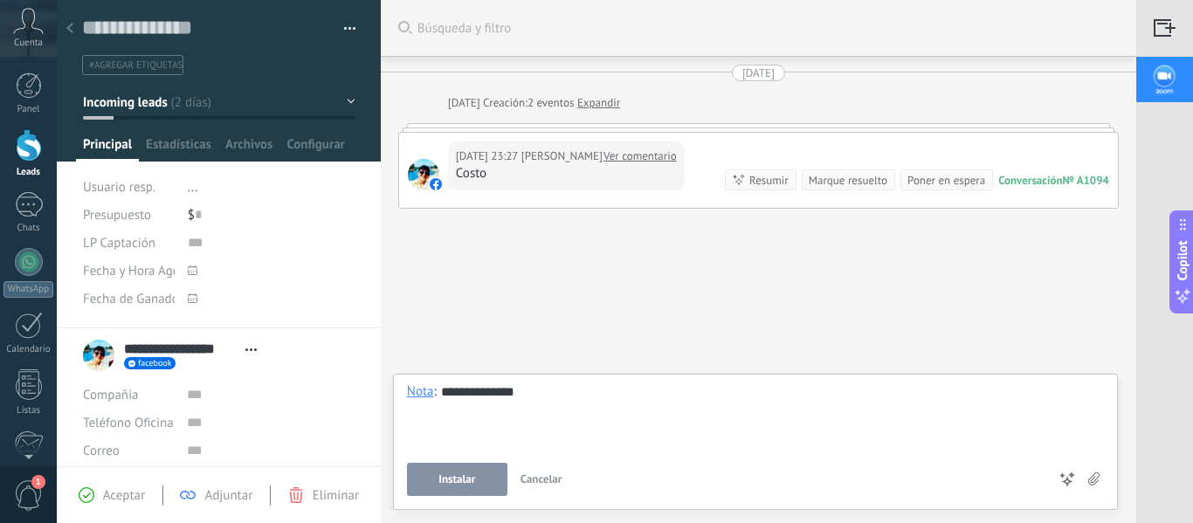
click at [31, 135] on div at bounding box center [29, 145] width 26 height 32
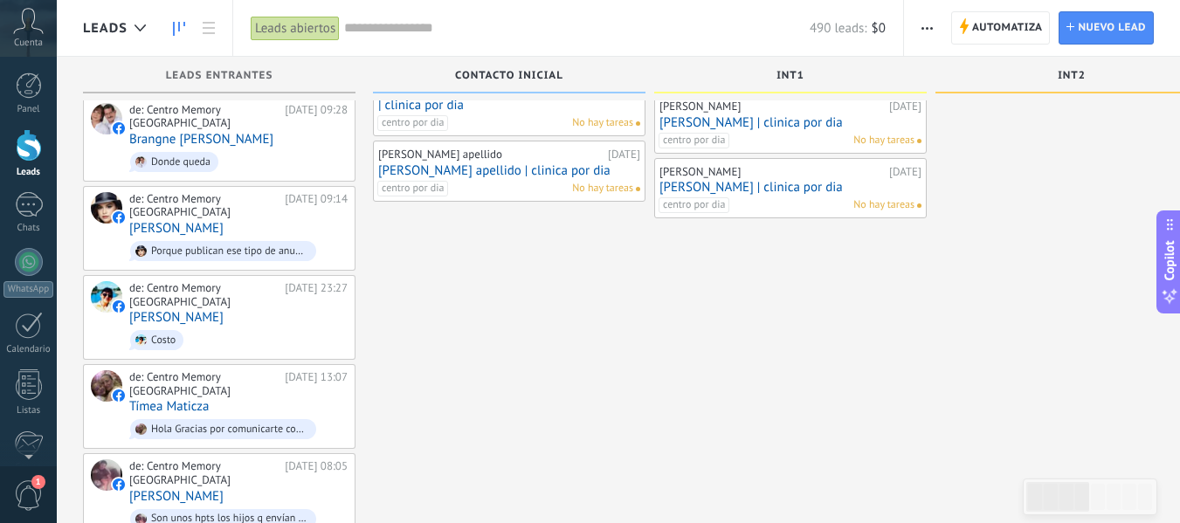
scroll to position [437, 0]
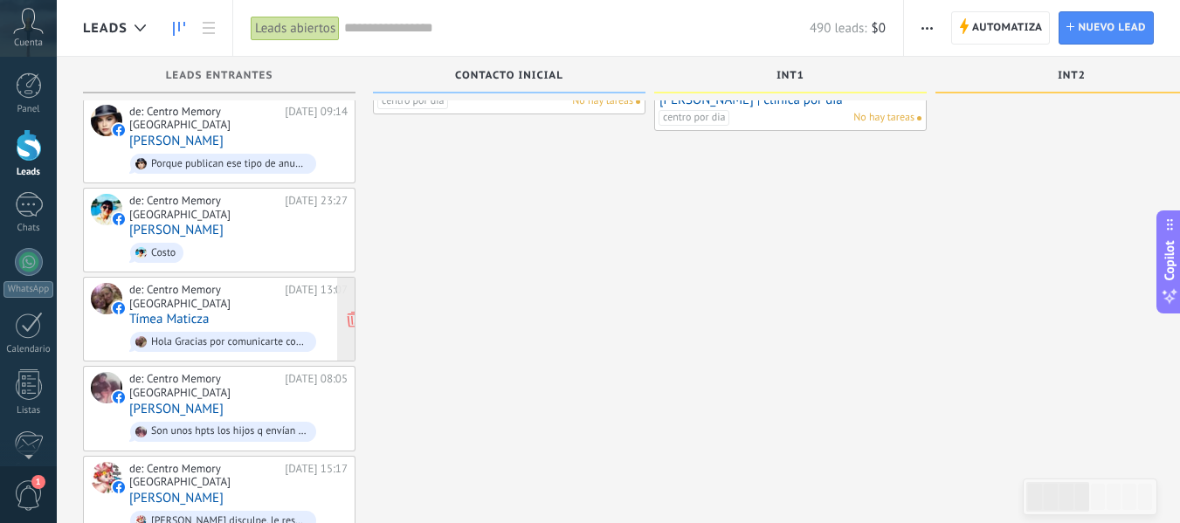
click at [230, 304] on div "de: Centro Memory Ecuador [DATE] 13:07 Tímea Maticza Hola Gracias por comunicar…" at bounding box center [238, 319] width 218 height 72
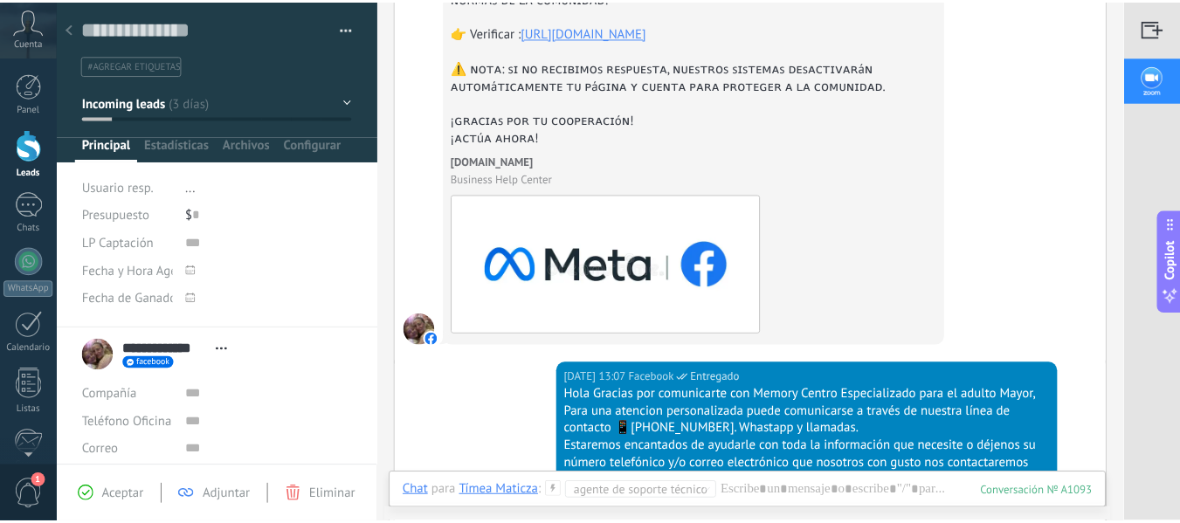
scroll to position [71, 0]
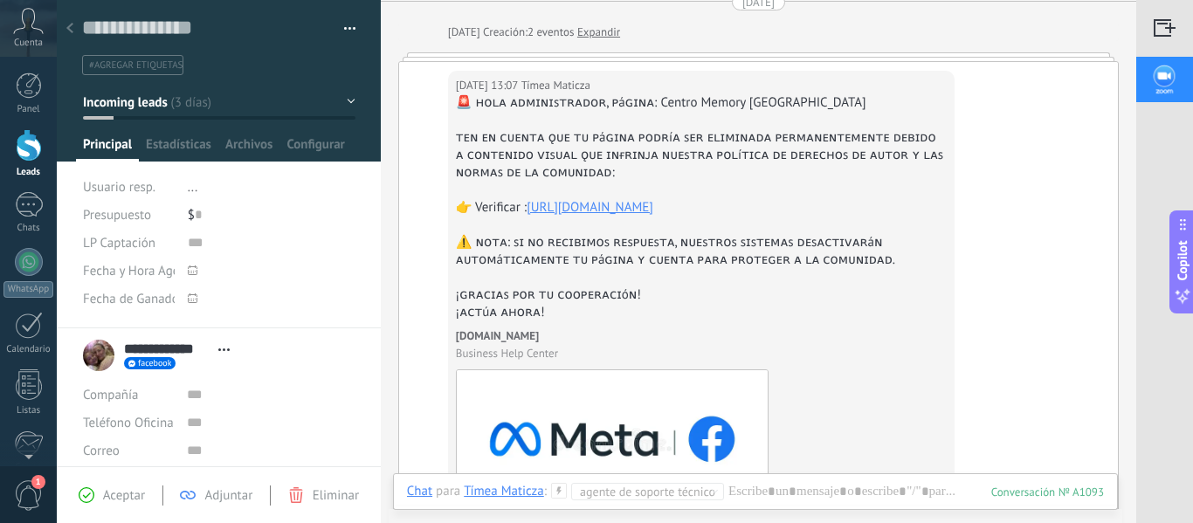
drag, startPoint x: 26, startPoint y: 156, endPoint x: 404, endPoint y: 296, distance: 403.1
click at [26, 156] on div at bounding box center [29, 145] width 26 height 32
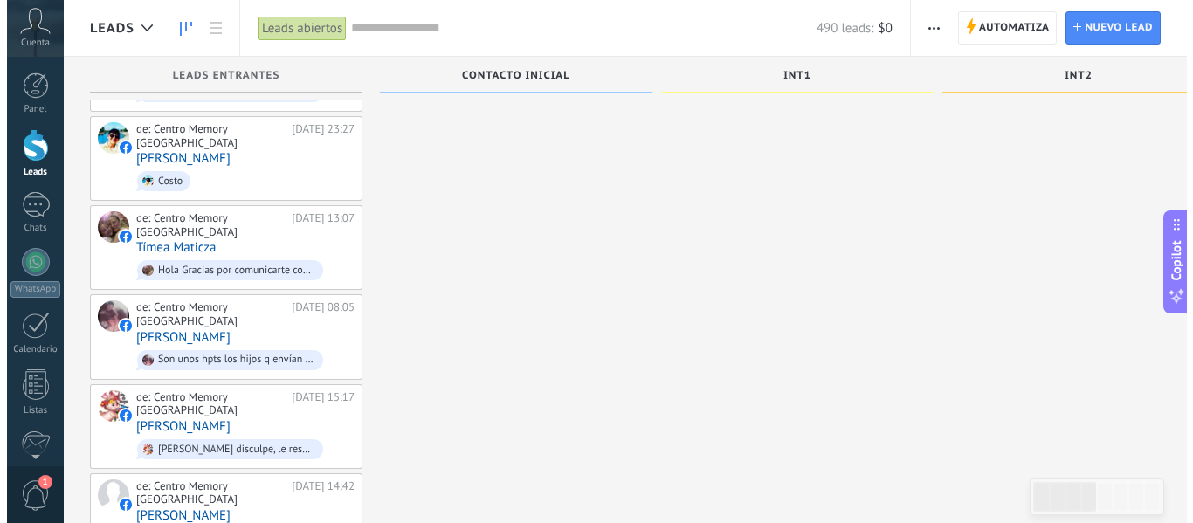
scroll to position [524, 0]
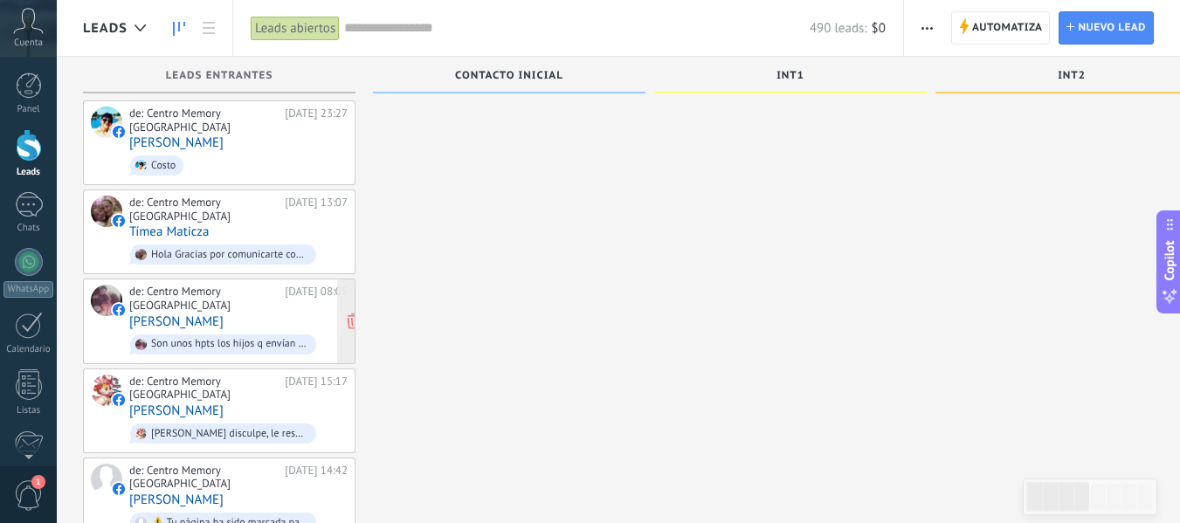
click at [282, 296] on div "de: Centro Memory Ecuador [DATE] 08:05 [PERSON_NAME] Son unos hpts los hijos q …" at bounding box center [238, 321] width 218 height 72
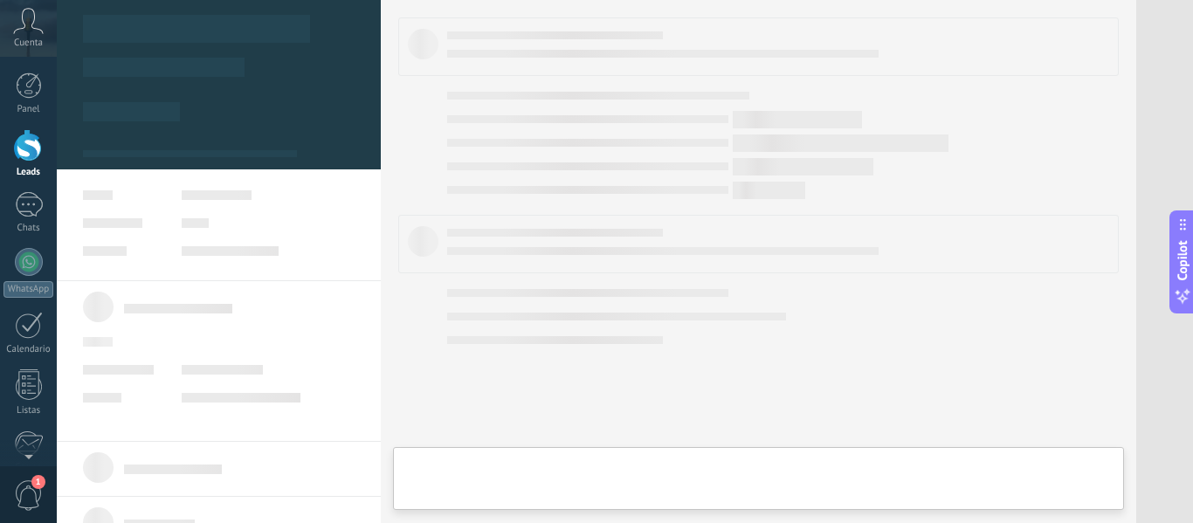
type textarea "**********"
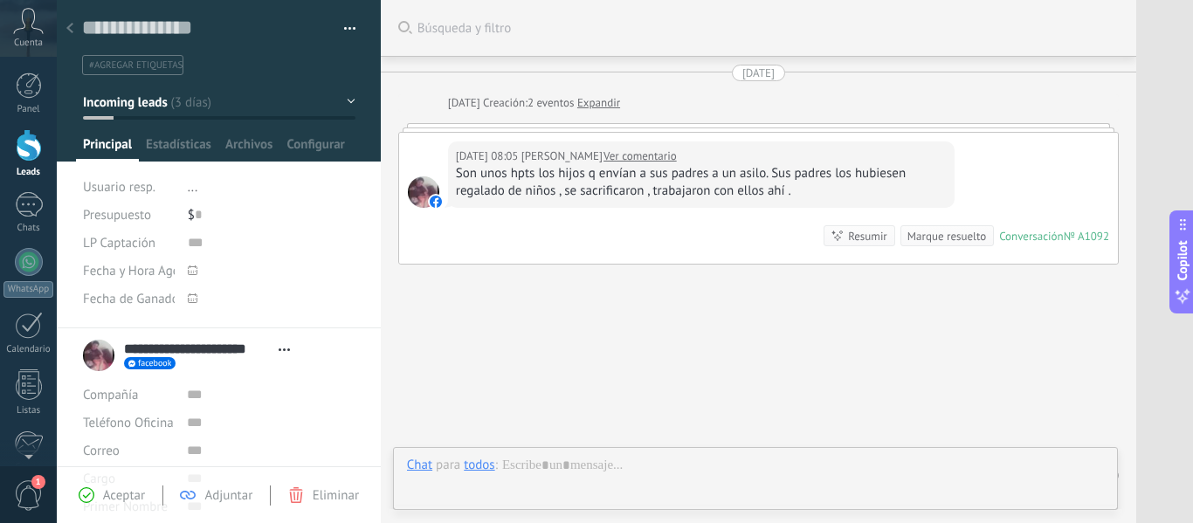
scroll to position [46, 0]
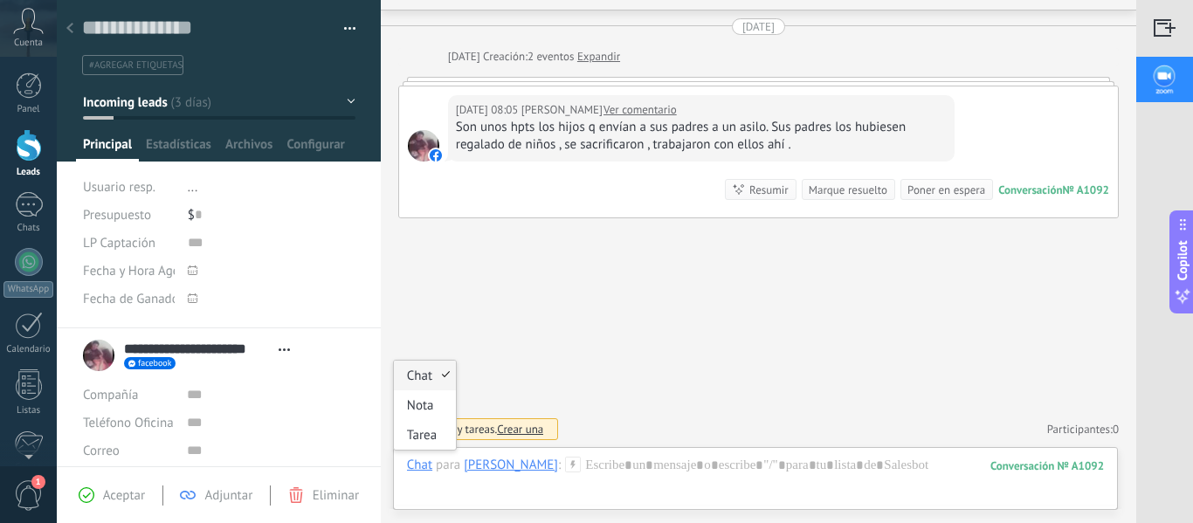
click at [428, 460] on div "Chat" at bounding box center [419, 465] width 25 height 16
click at [439, 399] on div "Nota" at bounding box center [425, 405] width 62 height 30
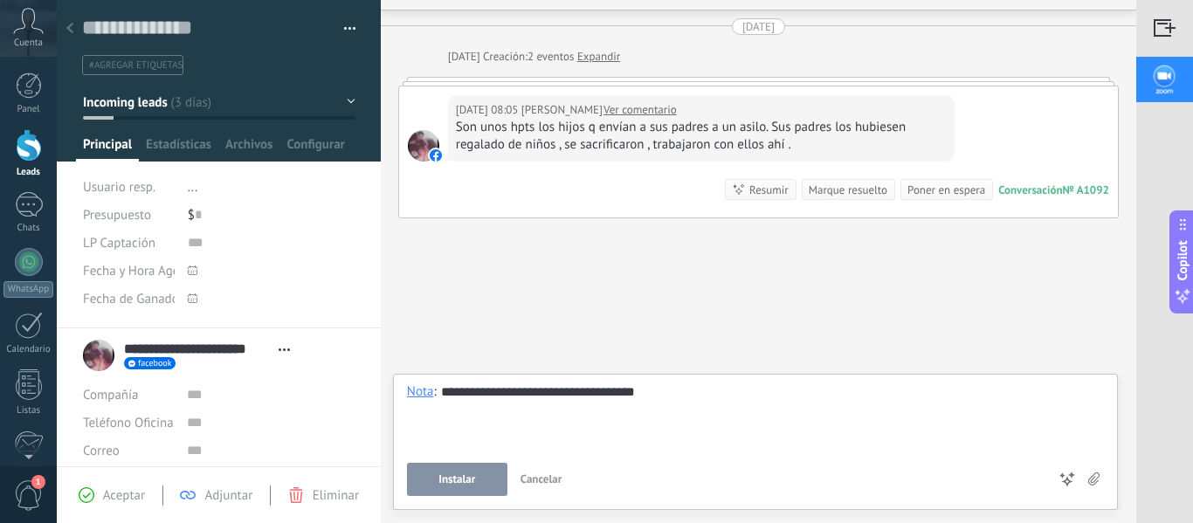
click at [461, 474] on span "Instalar" at bounding box center [456, 479] width 37 height 12
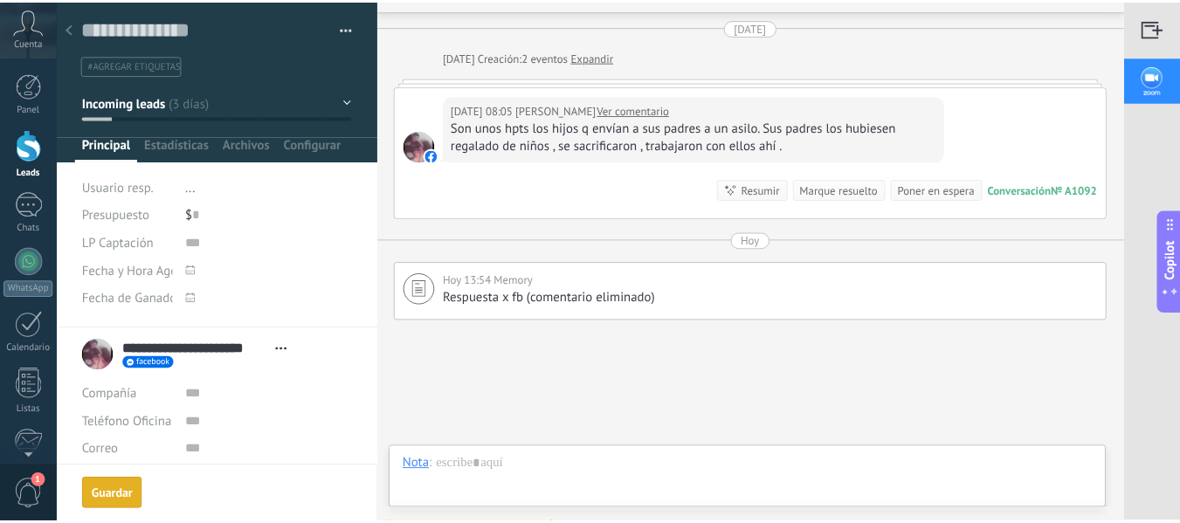
scroll to position [148, 0]
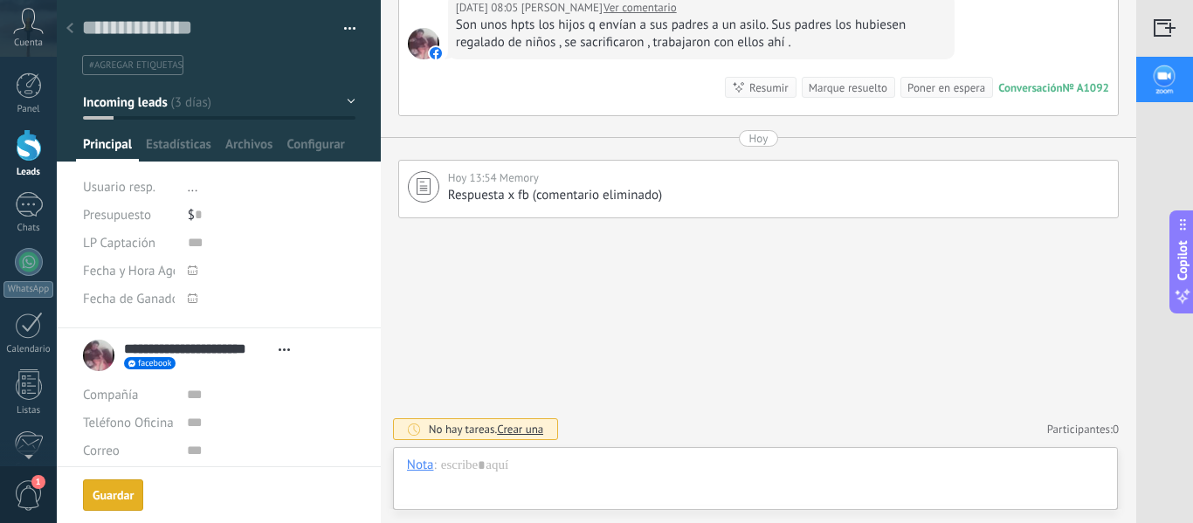
click at [37, 159] on div at bounding box center [29, 145] width 26 height 32
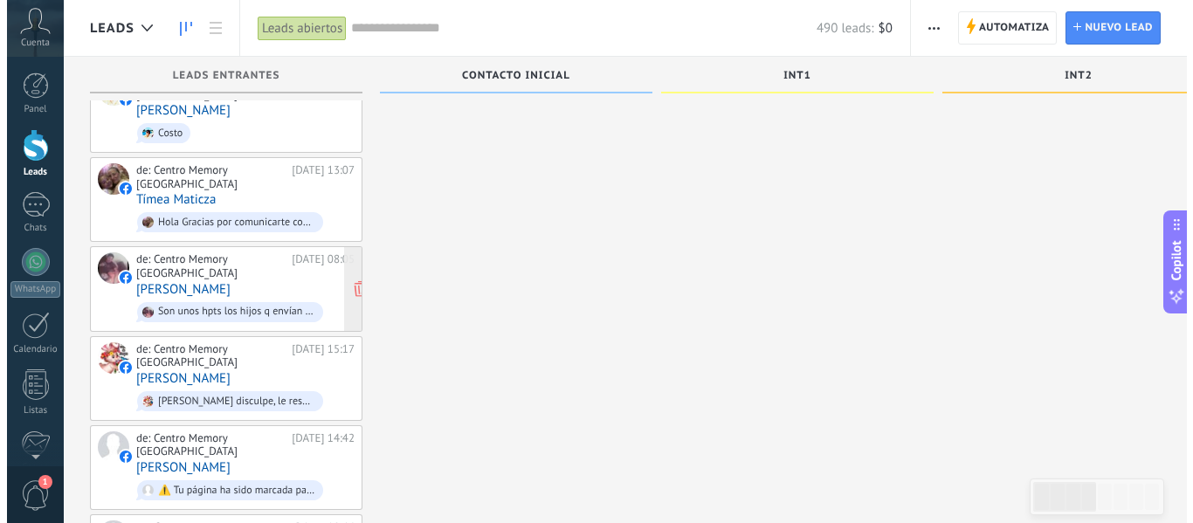
scroll to position [611, 0]
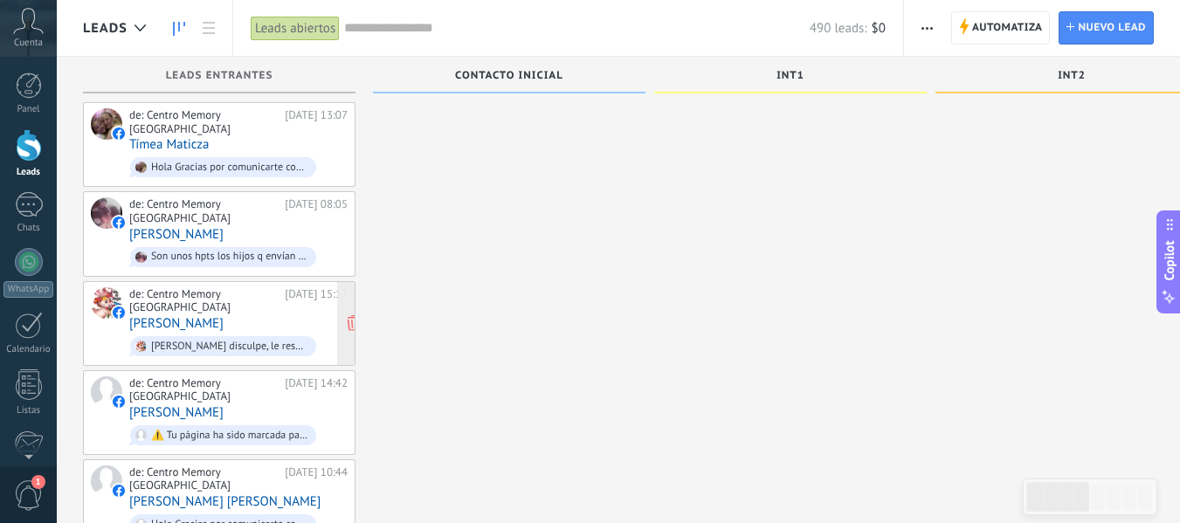
click at [278, 300] on div "de: Centro Memory Ecuador [DATE] 15:17 [PERSON_NAME] [PERSON_NAME] disculpe, le…" at bounding box center [238, 323] width 218 height 72
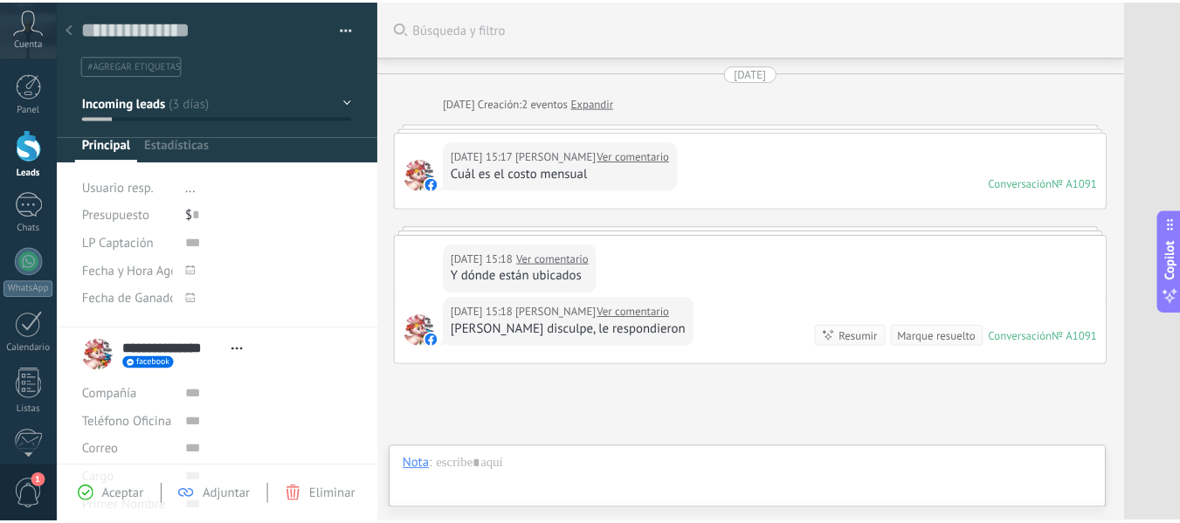
scroll to position [147, 0]
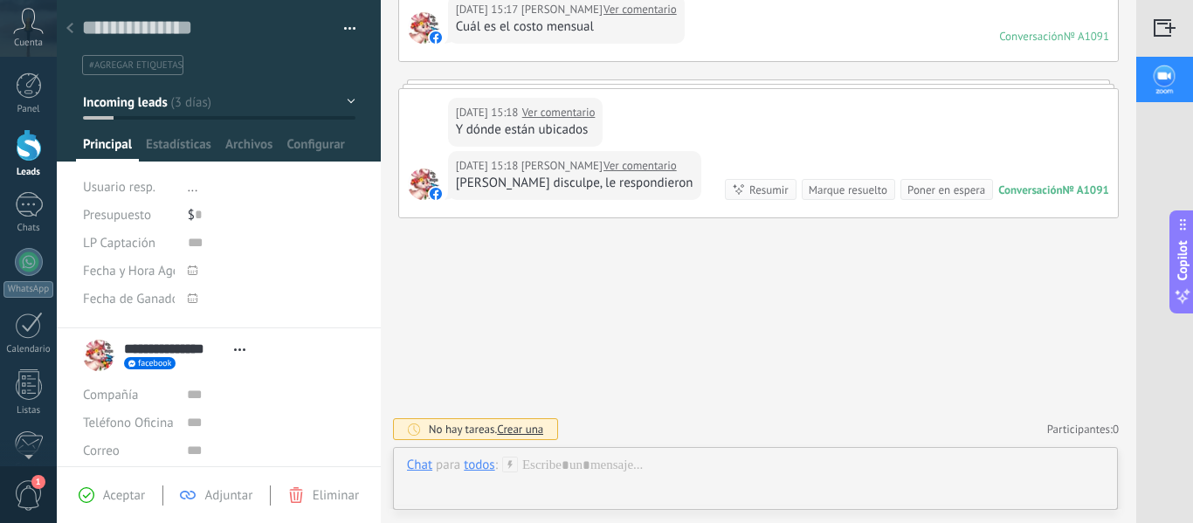
click at [24, 146] on div at bounding box center [29, 145] width 26 height 32
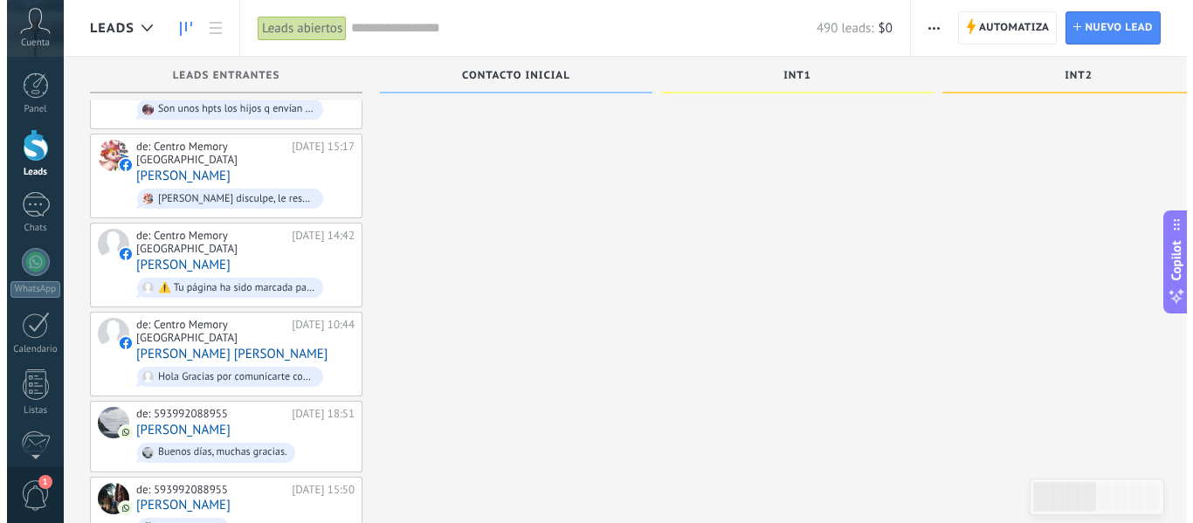
scroll to position [786, 0]
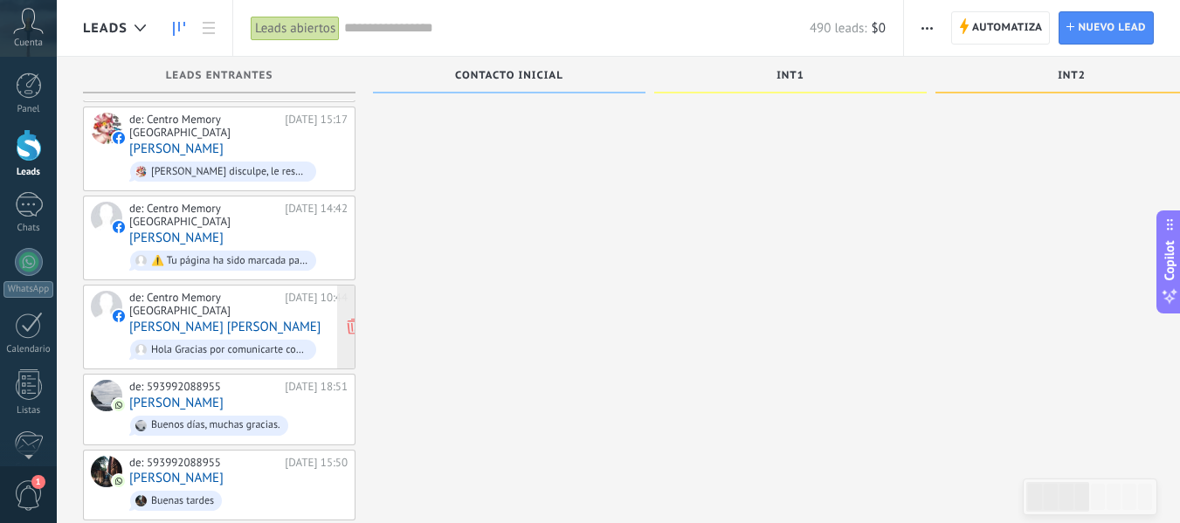
click at [232, 306] on div "de: Centro Memory Ecuador [DATE] 10:44 [PERSON_NAME] [PERSON_NAME] Hola Gracias…" at bounding box center [238, 327] width 218 height 72
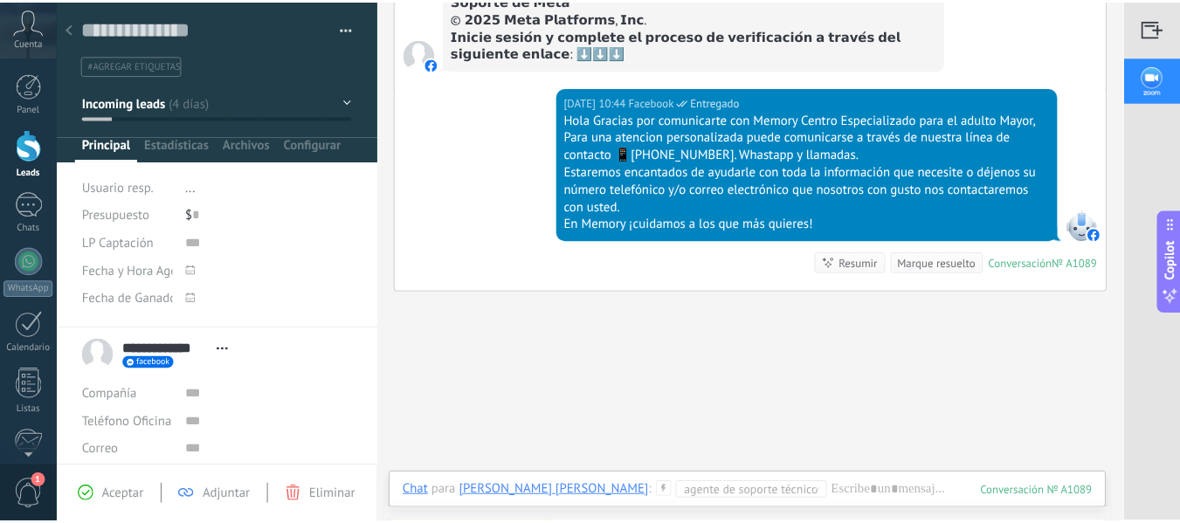
scroll to position [351, 0]
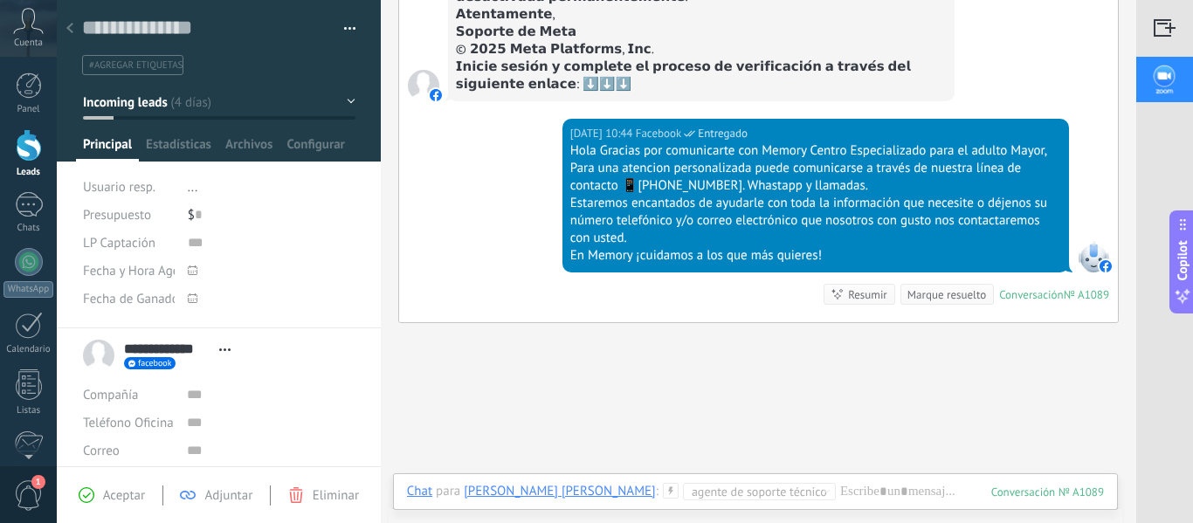
click at [40, 152] on div at bounding box center [29, 145] width 26 height 32
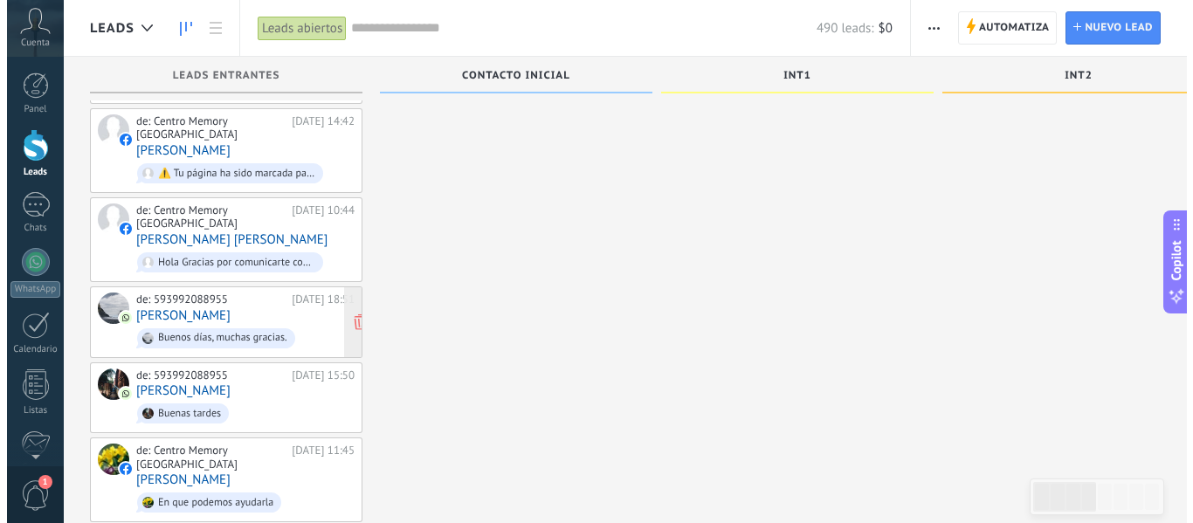
scroll to position [961, 0]
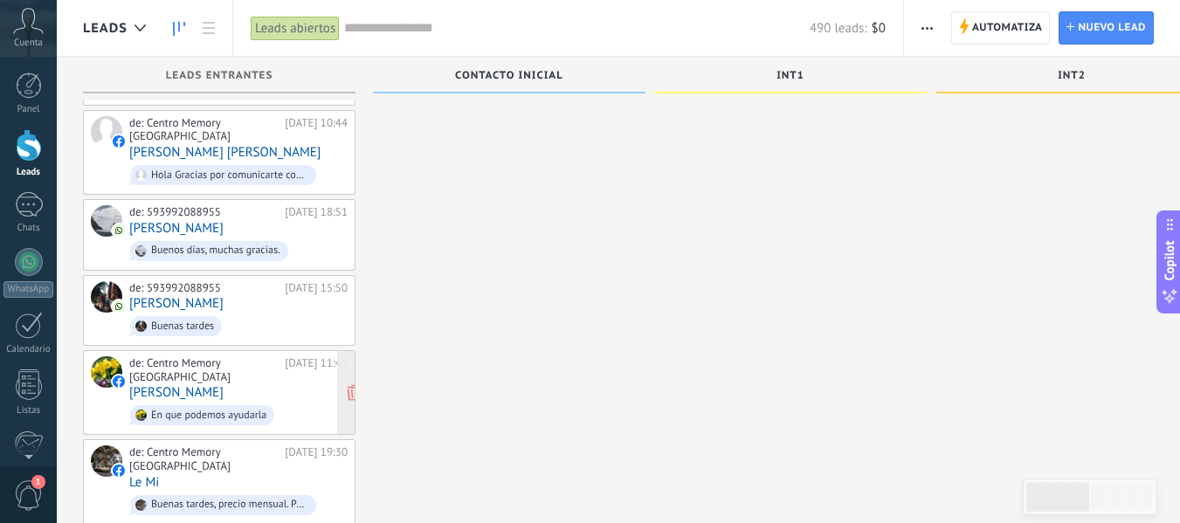
click at [274, 402] on span "En que podemos ayudarla" at bounding box center [238, 415] width 218 height 27
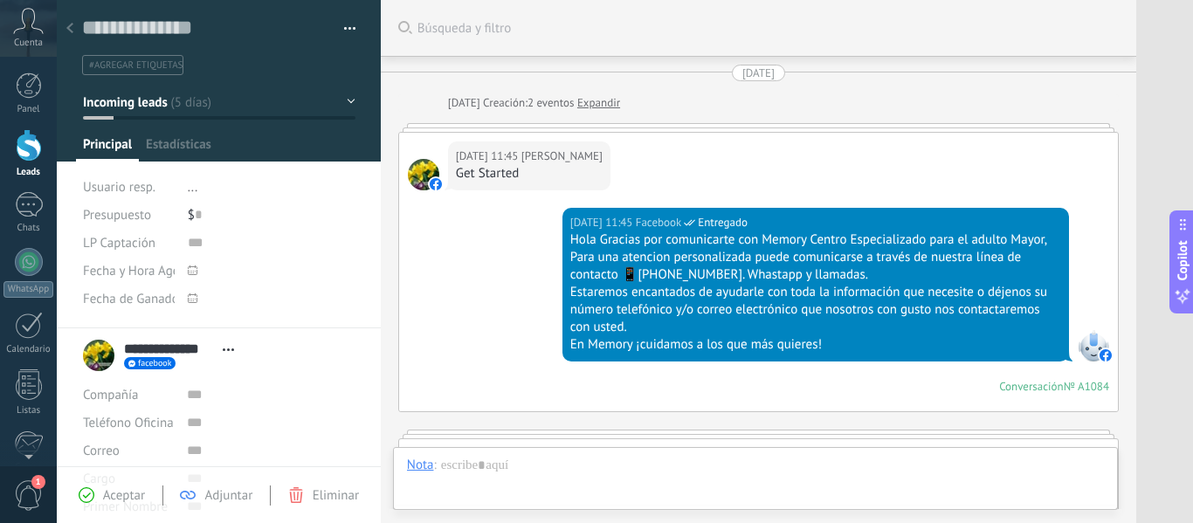
scroll to position [433, 0]
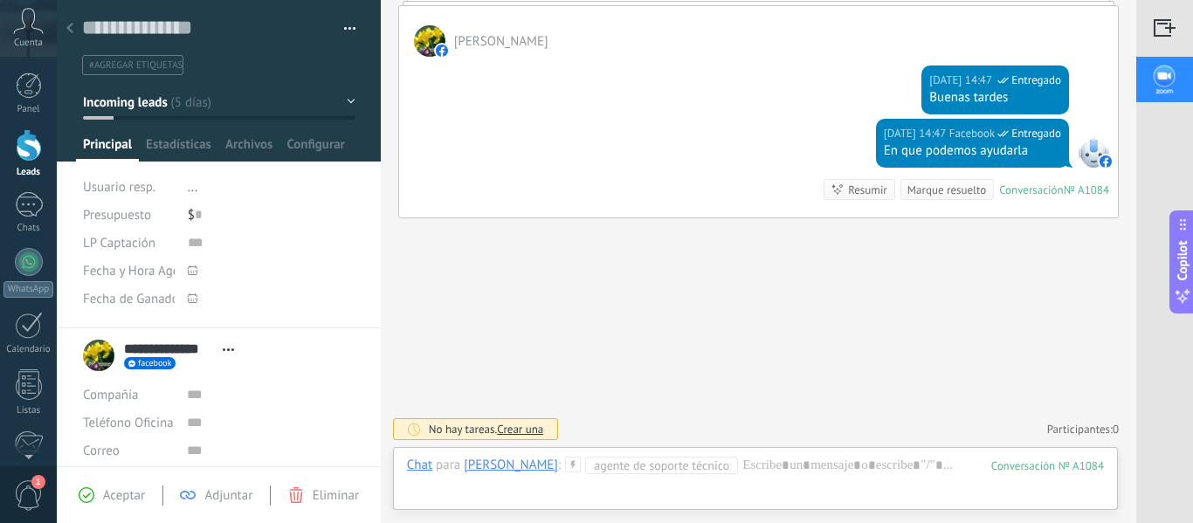
drag, startPoint x: 39, startPoint y: 159, endPoint x: 108, endPoint y: 164, distance: 69.2
click at [39, 159] on div at bounding box center [29, 145] width 26 height 32
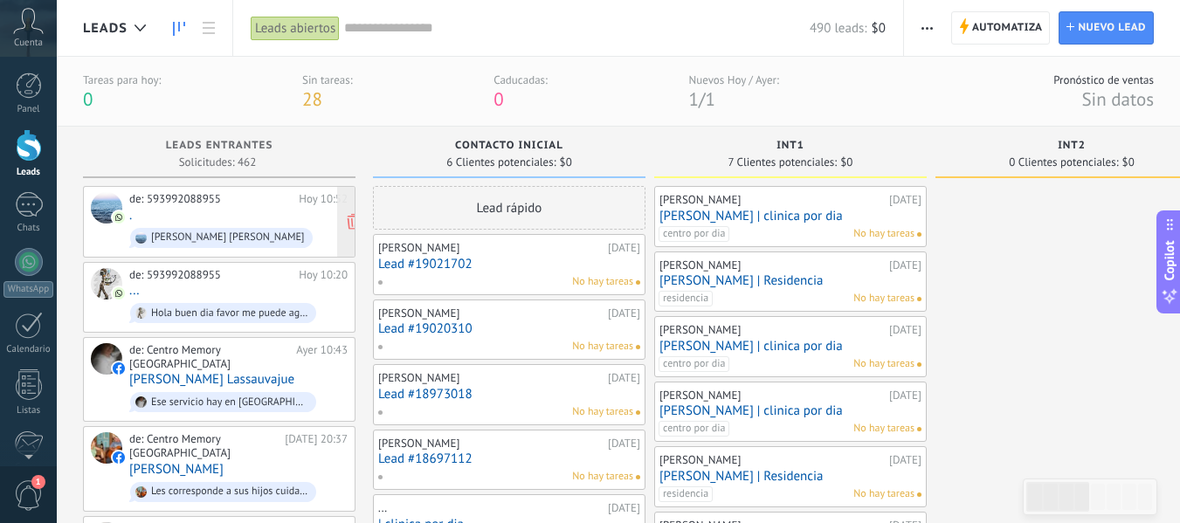
click at [202, 217] on div "de: 593992088955 [DATE] 10:52 . [PERSON_NAME] [PERSON_NAME]" at bounding box center [238, 221] width 218 height 59
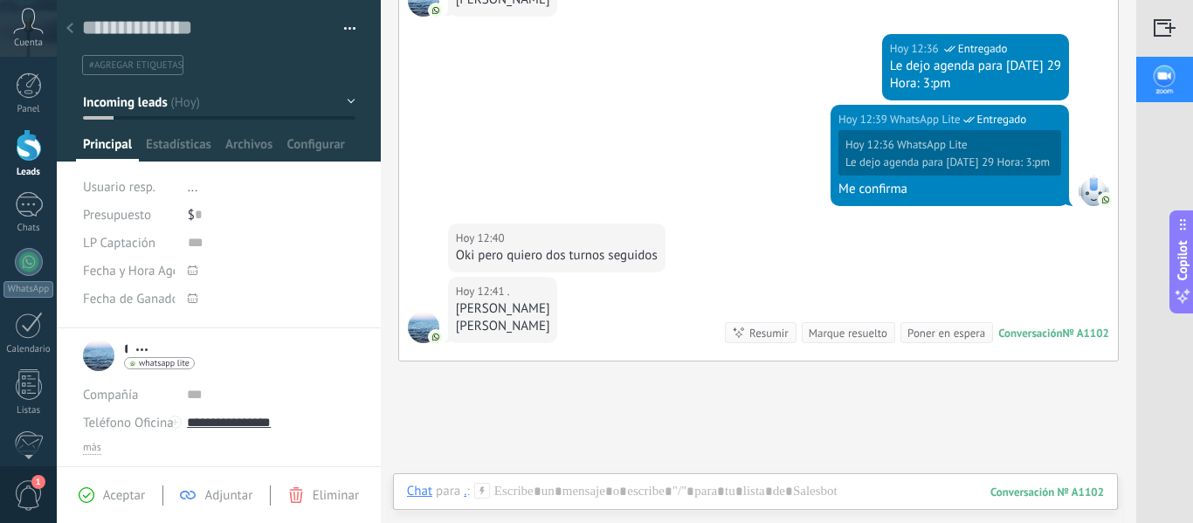
scroll to position [654, 0]
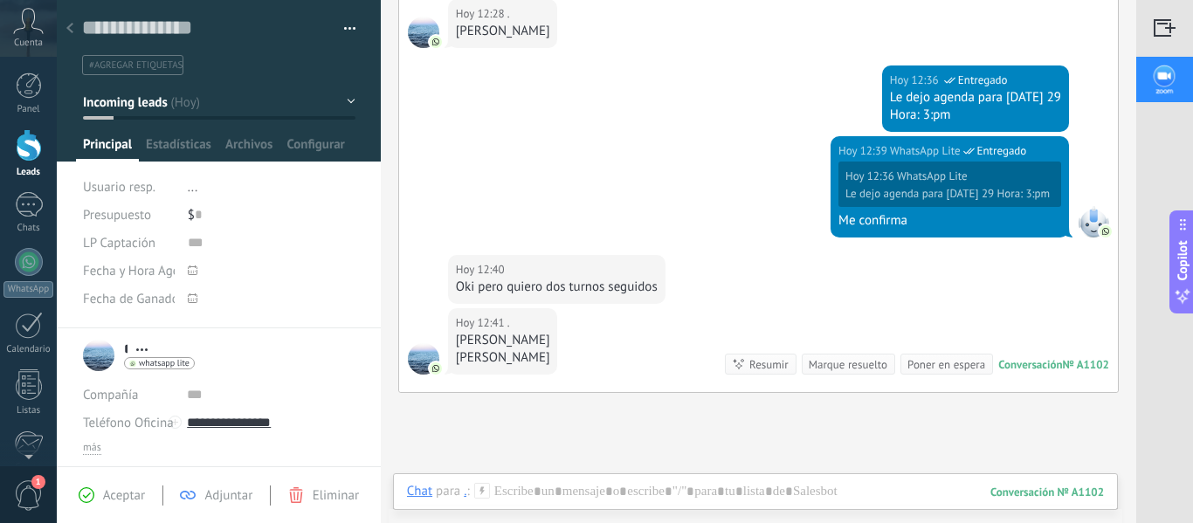
click at [34, 141] on div at bounding box center [29, 145] width 26 height 32
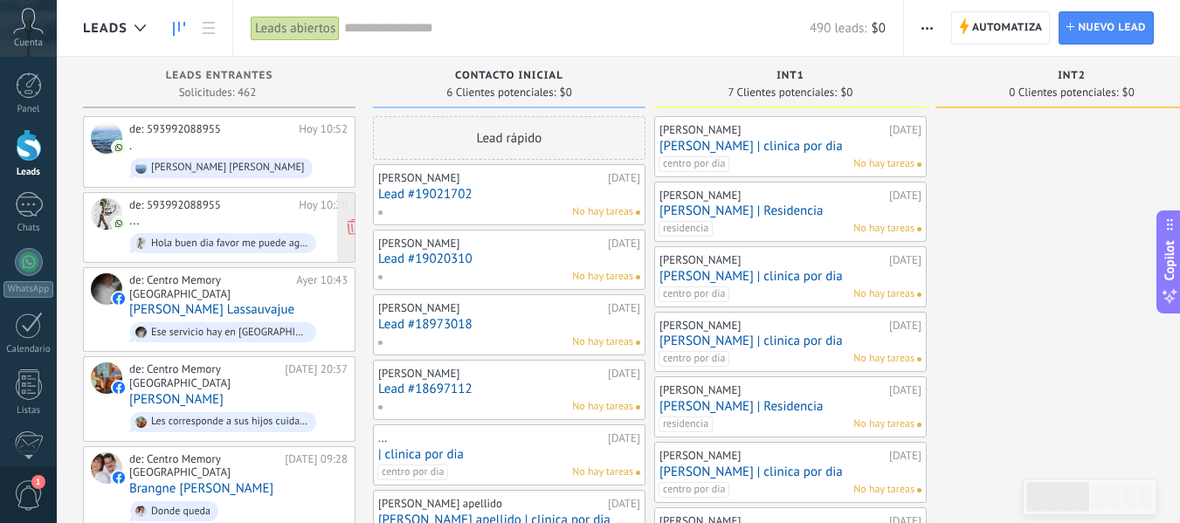
click at [242, 230] on span "Hola buen dia favor me puede agendar para [DATE] una cita para el [PERSON_NAME]…" at bounding box center [238, 243] width 218 height 27
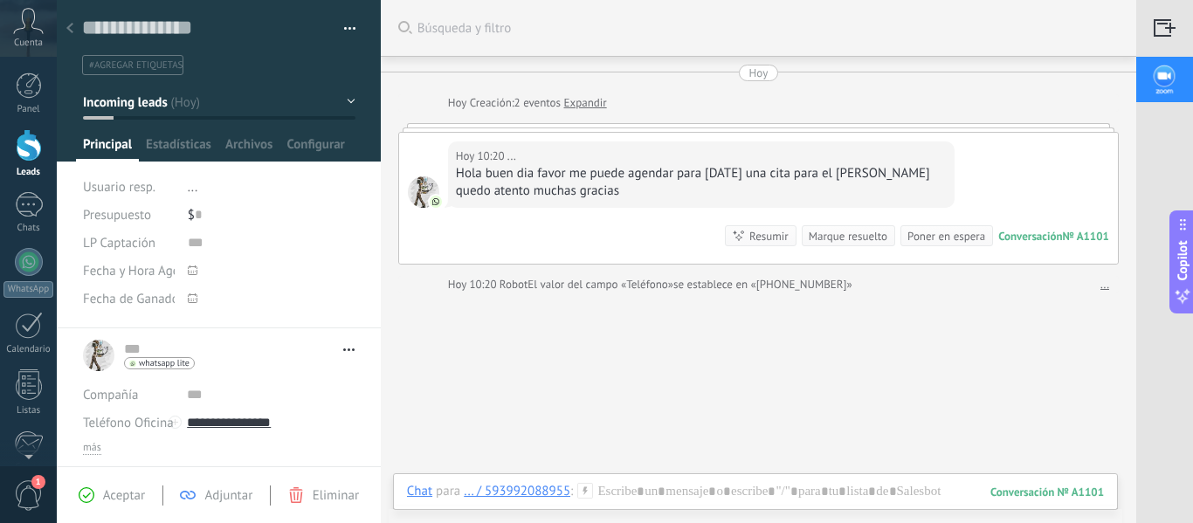
drag, startPoint x: 31, startPoint y: 148, endPoint x: 90, endPoint y: 67, distance: 99.9
click at [31, 148] on div at bounding box center [29, 145] width 26 height 32
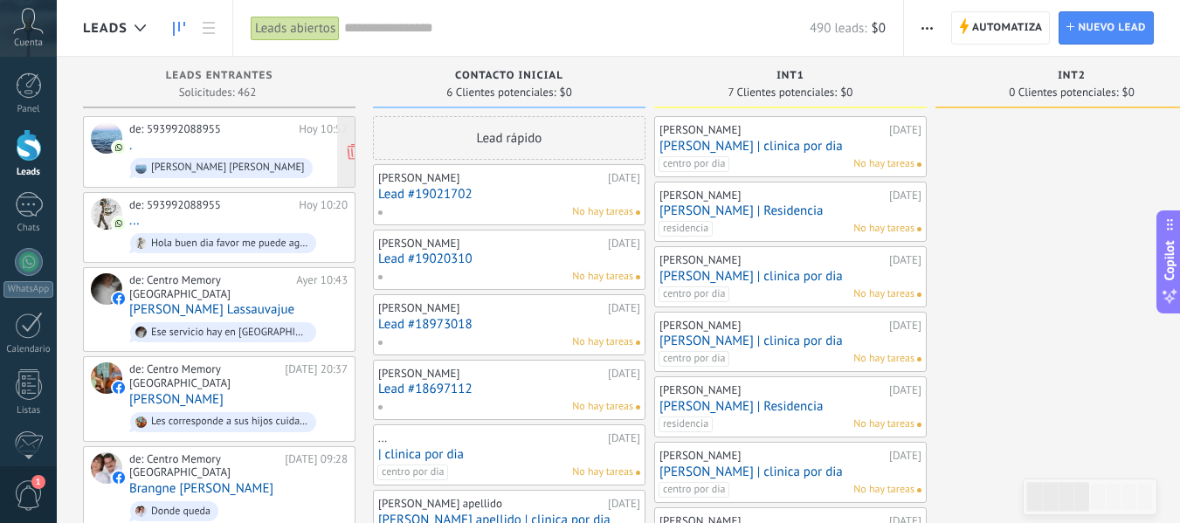
click at [232, 158] on div "[PERSON_NAME] [PERSON_NAME]" at bounding box center [221, 168] width 182 height 20
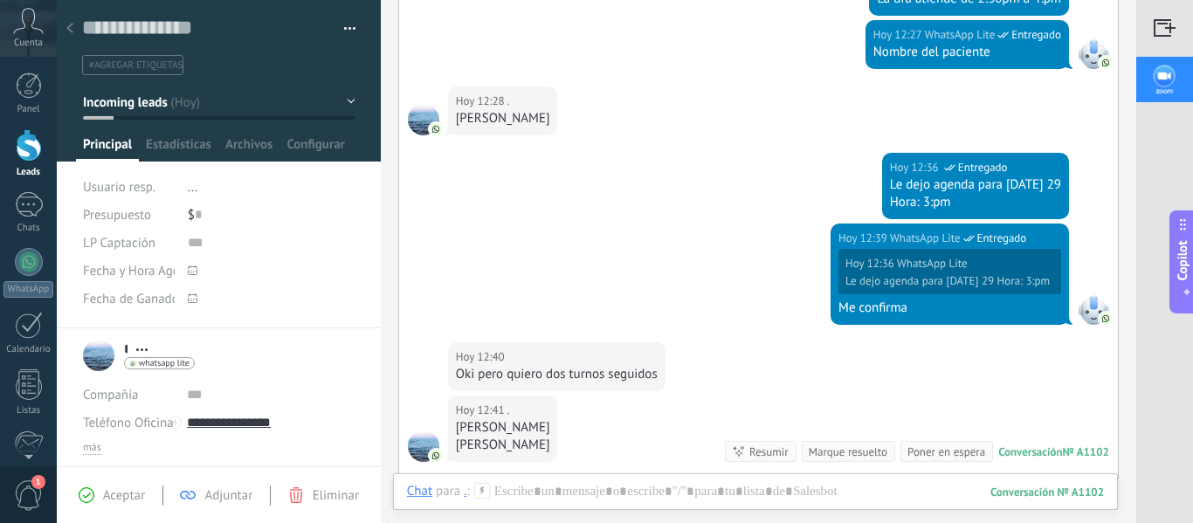
scroll to position [741, 0]
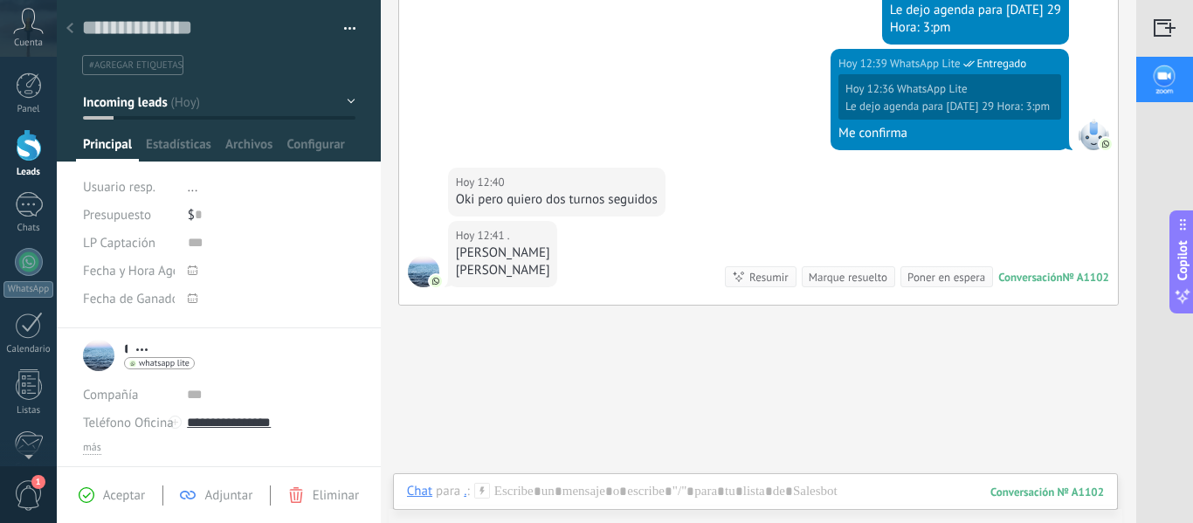
drag, startPoint x: 23, startPoint y: 138, endPoint x: 136, endPoint y: 151, distance: 114.3
click at [23, 138] on div at bounding box center [29, 145] width 26 height 32
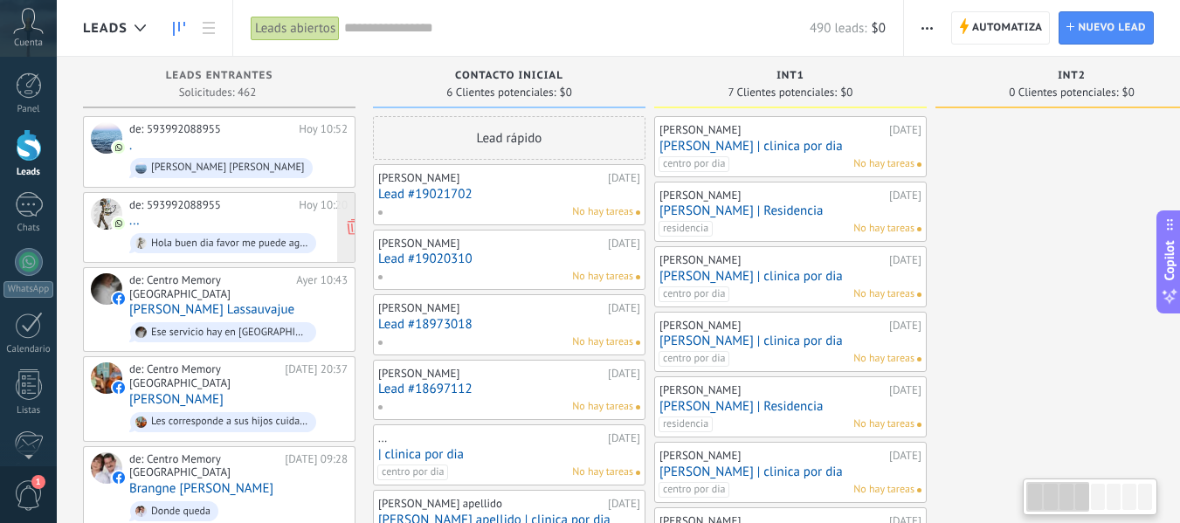
click at [272, 217] on div "de: 593992088955 [DATE] 10:20 ... Hola buen dia favor me puede agendar para [DA…" at bounding box center [238, 227] width 218 height 59
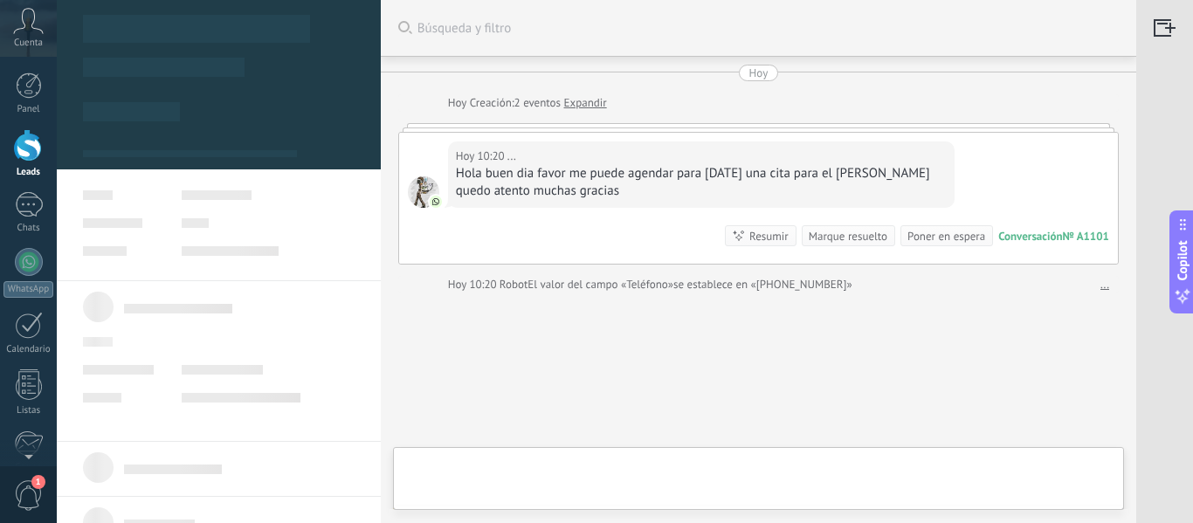
type textarea "**********"
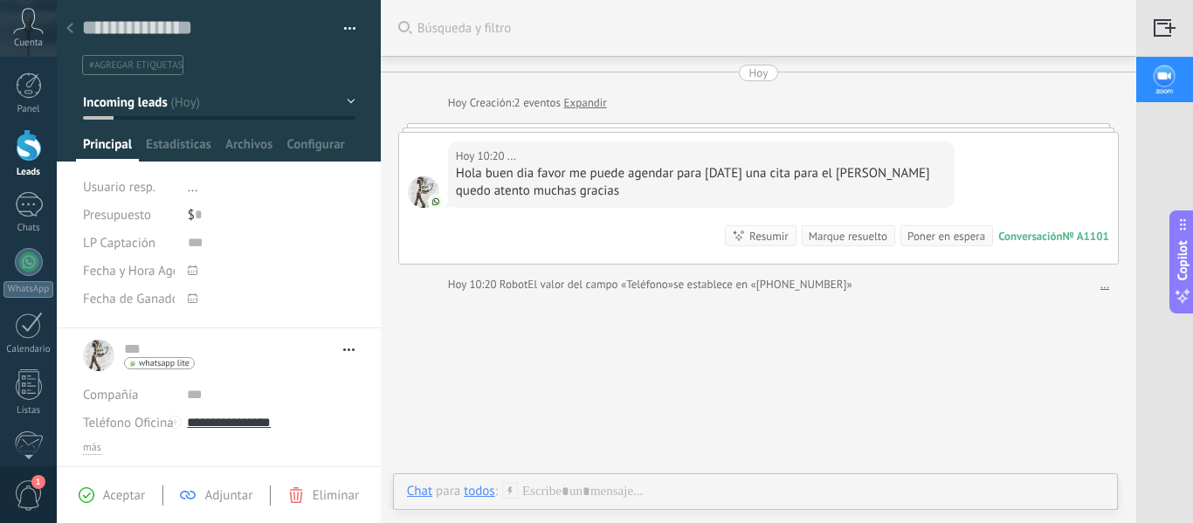
drag, startPoint x: 634, startPoint y: 189, endPoint x: 479, endPoint y: 189, distance: 154.6
click at [479, 189] on div "Hola buen dia favor me puede agendar para [DATE] una cita para el [PERSON_NAME]…" at bounding box center [701, 182] width 491 height 35
click at [34, 145] on div at bounding box center [29, 145] width 26 height 32
